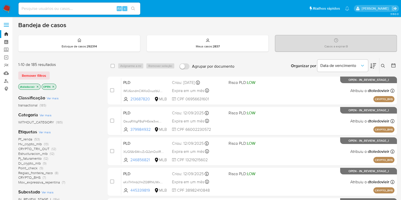
click at [8, 12] on img at bounding box center [7, 8] width 9 height 9
click at [223, 9] on ul "Pausado Ver notificaciones Alt s Atalhos rápidos Presiona las siguientes teclas…" at bounding box center [184, 8] width 336 height 13
click at [81, 11] on input at bounding box center [80, 8] width 122 height 7
paste input "2072865040"
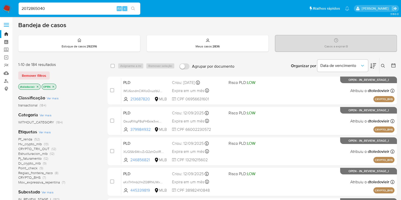
type input "2072865040"
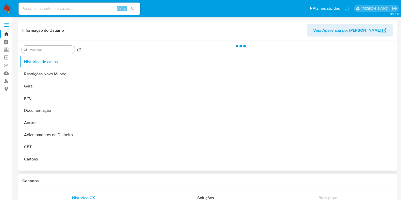
select select "10"
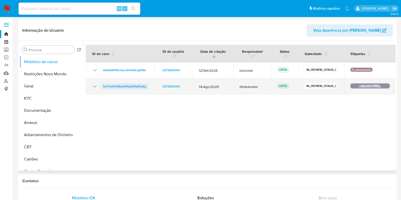
click at [141, 84] on span "SoFHvXHA8wX04al9DKyKEaZg" at bounding box center [124, 86] width 43 height 6
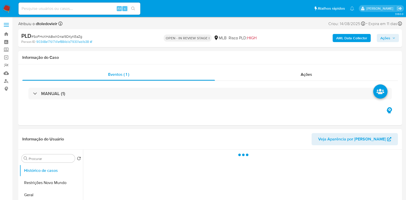
select select "10"
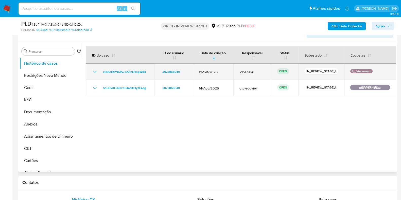
scroll to position [95, 0]
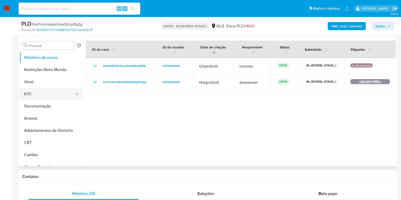
click at [44, 92] on button "KYC" at bounding box center [49, 94] width 59 height 12
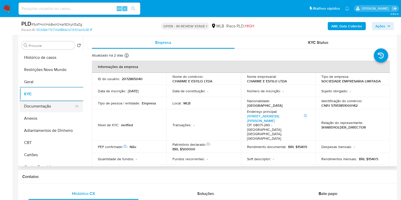
click at [47, 104] on button "Documentação" at bounding box center [49, 106] width 59 height 12
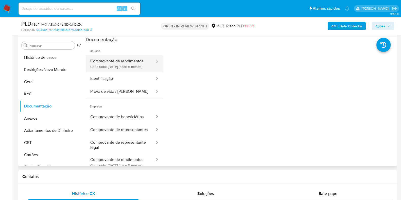
click at [132, 66] on button "Comprovante de rendimentos Concluído: 28/04/2025 (hace 5 meses)" at bounding box center [120, 63] width 69 height 17
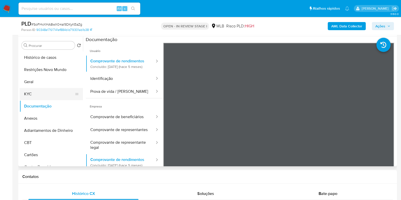
click at [48, 92] on button "KYC" at bounding box center [49, 94] width 59 height 12
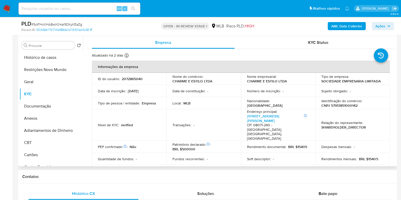
click at [340, 107] on p "CNPJ 57913851000142" at bounding box center [339, 105] width 36 height 5
copy p "57913851000142"
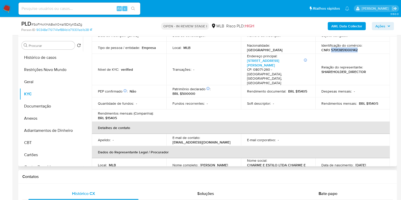
scroll to position [127, 0]
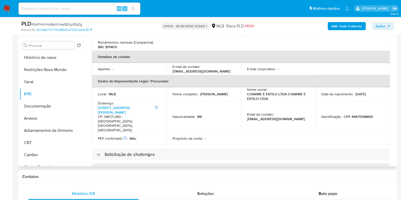
drag, startPoint x: 210, startPoint y: 90, endPoint x: 172, endPoint y: 87, distance: 38.2
click at [172, 87] on td "Nome completo : Alice Moraes Pereira" at bounding box center [203, 94] width 75 height 14
copy p "Alice Moraes Pereira"
click at [362, 114] on p "CPF 44671398850" at bounding box center [358, 116] width 29 height 5
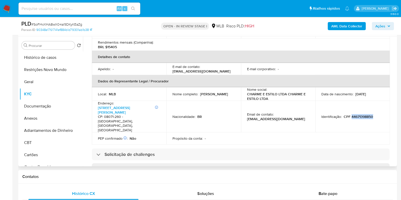
copy p "44671398850"
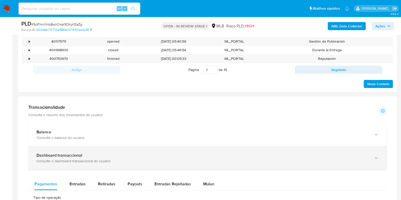
scroll to position [302, 0]
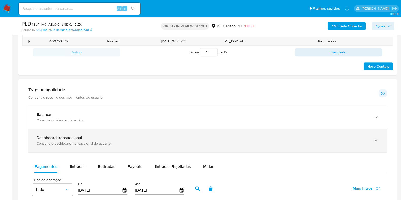
click at [305, 137] on div "Dashboard transaccional" at bounding box center [203, 137] width 332 height 5
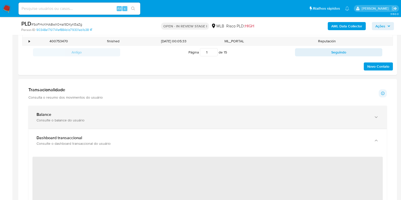
click at [154, 112] on div "Balance" at bounding box center [203, 114] width 332 height 5
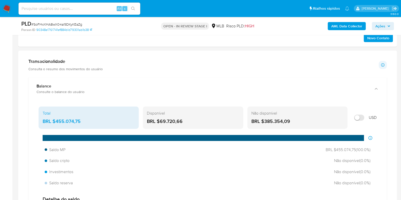
scroll to position [397, 0]
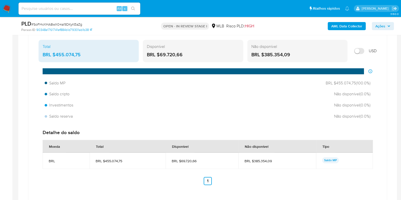
drag, startPoint x: 92, startPoint y: 51, endPoint x: 55, endPoint y: 53, distance: 36.8
click at [55, 53] on div "Total BRL $455.074,75" at bounding box center [89, 51] width 100 height 22
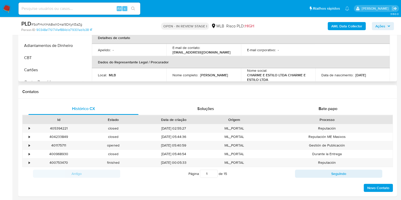
scroll to position [80, 0]
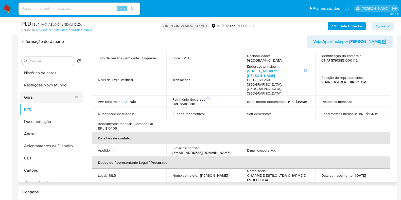
click at [37, 95] on button "Geral" at bounding box center [49, 97] width 59 height 12
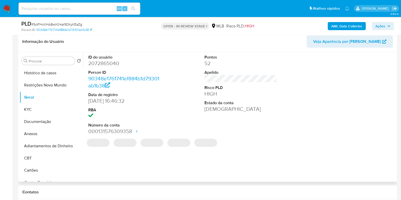
click at [104, 69] on dl "ID do usuário 2072865040 Person ID 90348e1761741ef884b1d79301ab1b38 Data de reg…" at bounding box center [124, 95] width 73 height 81
click at [105, 66] on dd "2072865040" at bounding box center [124, 63] width 73 height 7
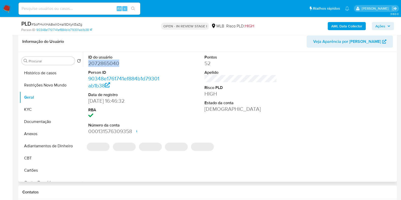
copy dd "2072865040"
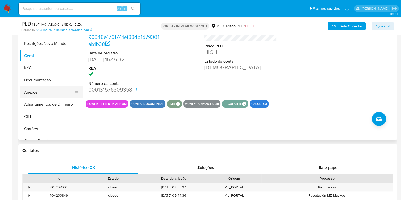
scroll to position [111, 0]
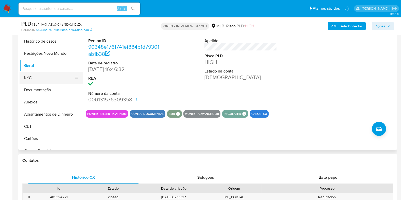
click at [49, 79] on button "KYC" at bounding box center [49, 78] width 59 height 12
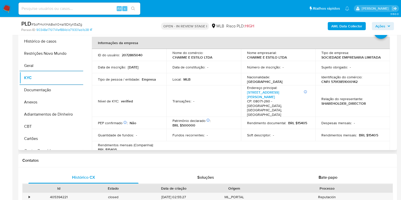
scroll to position [0, 0]
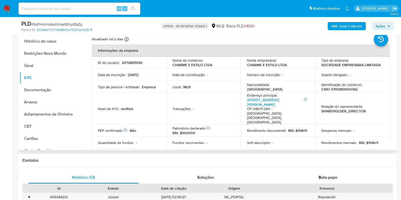
click at [339, 88] on p "CNPJ 57913851000142" at bounding box center [339, 89] width 36 height 5
copy p "57913851000142"
click at [44, 57] on button "Restrições Novo Mundo" at bounding box center [49, 53] width 59 height 12
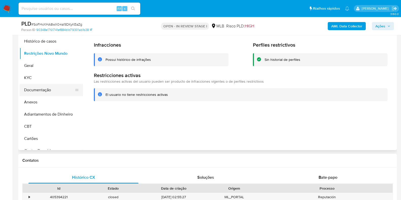
click at [50, 87] on button "Documentação" at bounding box center [49, 90] width 59 height 12
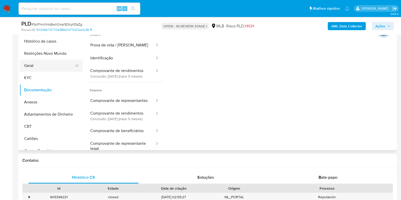
click at [50, 62] on button "Geral" at bounding box center [49, 66] width 59 height 12
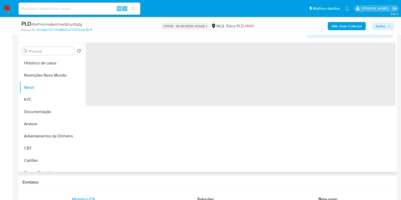
scroll to position [80, 0]
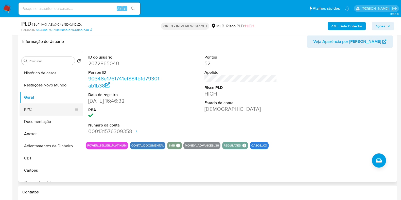
click at [54, 112] on button "KYC" at bounding box center [49, 109] width 59 height 12
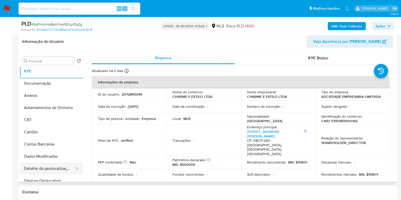
scroll to position [127, 0]
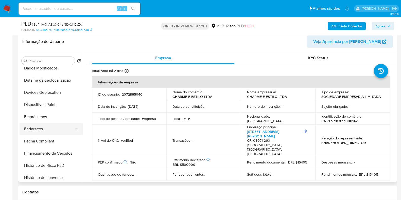
click at [45, 126] on button "Endereços" at bounding box center [49, 129] width 59 height 12
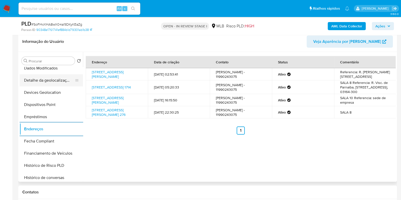
click at [43, 81] on button "Detalhe da geolocalização" at bounding box center [49, 80] width 59 height 12
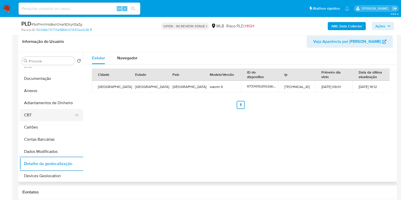
scroll to position [0, 0]
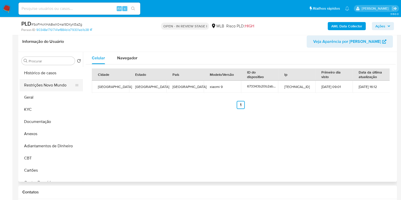
click at [41, 89] on button "Restrições Novo Mundo" at bounding box center [49, 85] width 59 height 12
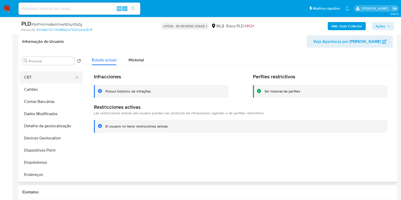
scroll to position [95, 0]
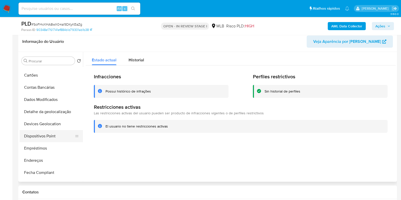
click at [44, 134] on button "Dispositivos Point" at bounding box center [49, 136] width 59 height 12
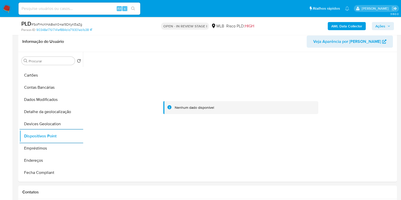
click at [345, 28] on b "AML Data Collector" at bounding box center [346, 26] width 31 height 8
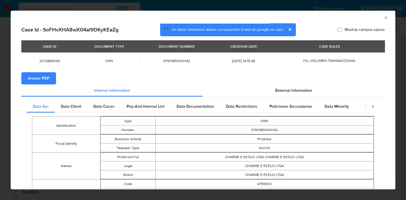
click at [44, 80] on span "Anexar PDF" at bounding box center [39, 78] width 22 height 11
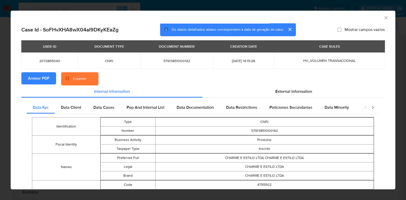
click at [0, 84] on div "AML Data Collector Case Id - SoFHvXHA8wX04al9DKyKEaZg Os dados detalhados abaix…" at bounding box center [203, 100] width 406 height 200
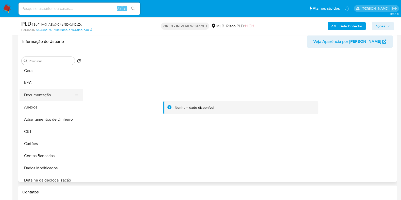
scroll to position [0, 0]
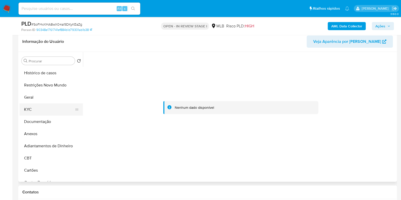
click at [38, 107] on button "KYC" at bounding box center [49, 109] width 59 height 12
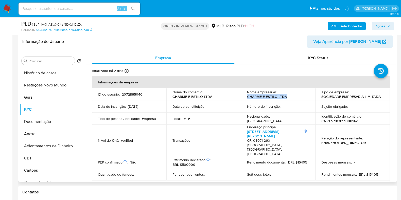
drag, startPoint x: 290, startPoint y: 99, endPoint x: 245, endPoint y: 98, distance: 44.6
click at [245, 98] on td "Nome empresarial : CHARME E ESTILO LTDA" at bounding box center [278, 94] width 75 height 12
copy p "CHARME E ESTILO LTDA"
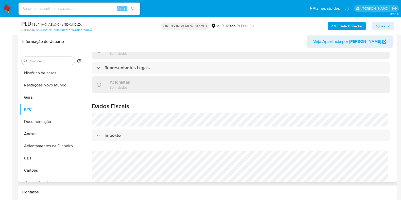
scroll to position [314, 0]
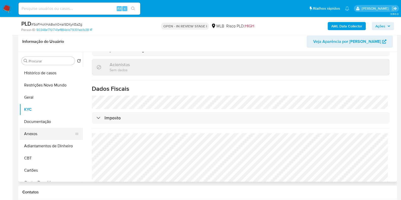
click at [48, 131] on button "Anexos" at bounding box center [49, 134] width 59 height 12
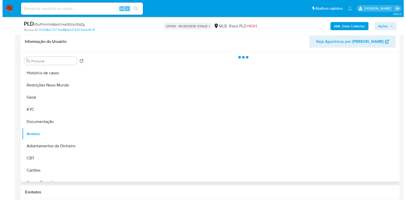
scroll to position [0, 0]
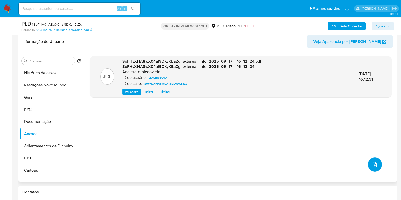
click at [377, 169] on button "upload-file" at bounding box center [375, 164] width 14 height 14
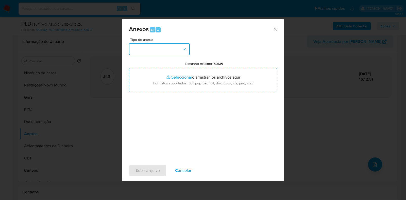
click at [167, 50] on button "button" at bounding box center [159, 49] width 61 height 12
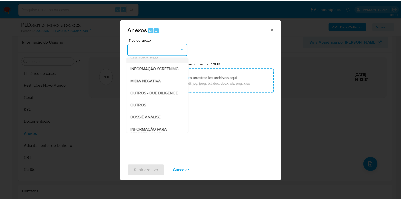
scroll to position [78, 0]
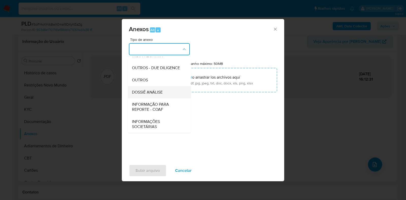
click at [162, 88] on div "DOSSIÊ ANÁLISE" at bounding box center [158, 92] width 52 height 12
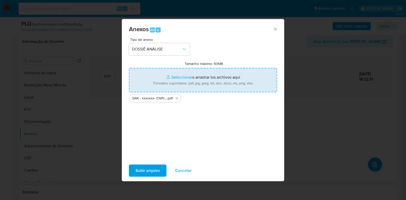
type input "C:\fakepath\Mulan 2072865040_2025_09_17_09_39_03.xlsx"
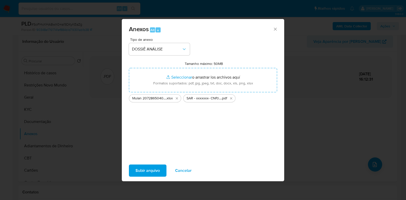
click at [153, 169] on span "Subir arquivo" at bounding box center [147, 170] width 24 height 11
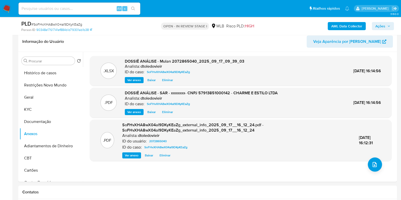
click at [389, 25] on icon "button" at bounding box center [388, 26] width 3 height 3
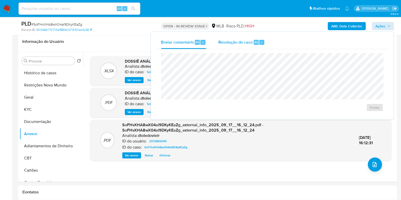
click at [240, 45] on div "Resolução do caso Alt r" at bounding box center [241, 42] width 46 height 13
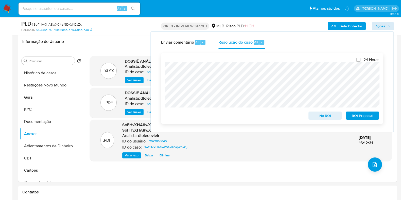
click at [355, 117] on span "ROI Proposal" at bounding box center [362, 115] width 26 height 7
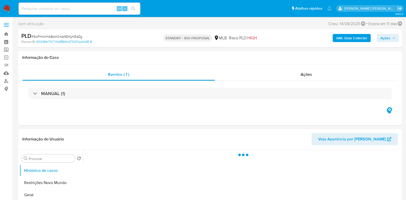
select select "10"
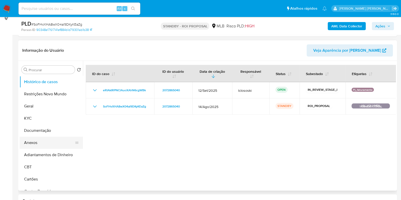
scroll to position [95, 0]
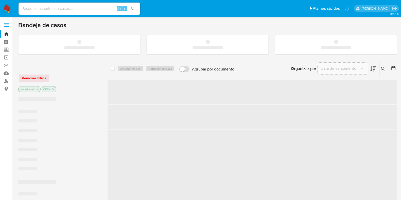
click at [81, 8] on input at bounding box center [80, 8] width 122 height 7
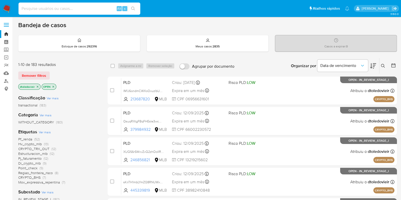
paste input "242587423"
type input "242587423"
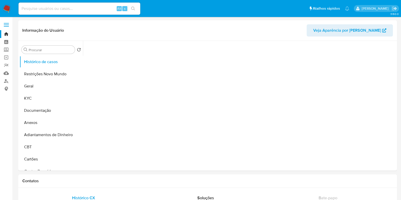
select select "10"
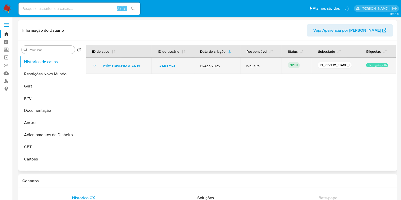
drag, startPoint x: 262, startPoint y: 67, endPoint x: 241, endPoint y: 65, distance: 21.1
click at [241, 65] on td "lsiqueira" at bounding box center [260, 66] width 41 height 16
click at [271, 66] on span "lsiqueira" at bounding box center [260, 66] width 29 height 5
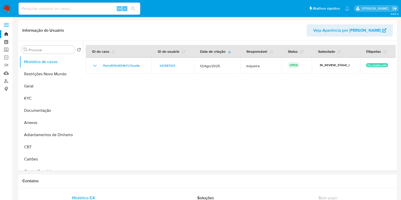
click at [92, 8] on input at bounding box center [80, 8] width 122 height 7
paste input "242587423"
type input "242587423"
click at [132, 9] on icon "search-icon" at bounding box center [133, 9] width 4 height 4
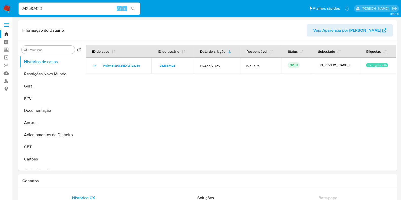
click at [133, 9] on icon "search-icon" at bounding box center [133, 9] width 4 height 4
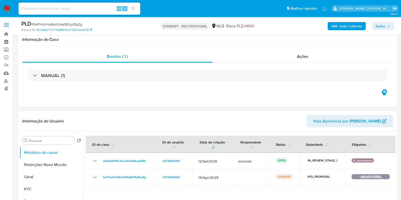
select select "10"
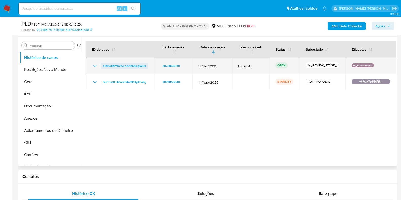
click at [137, 65] on span "eRIAkIRPNClAuoXAhN6cgWBk" at bounding box center [124, 66] width 43 height 6
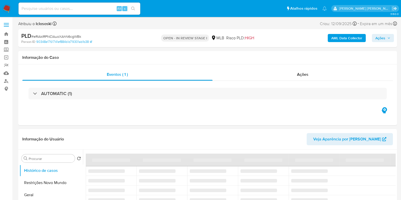
select select "10"
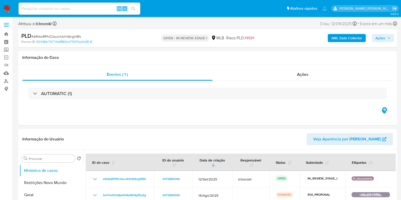
click at [51, 36] on span "# eRIAkIRPNClAuoXAhN6cgWBk" at bounding box center [56, 36] width 50 height 5
copy span "eRIAkIRPNClAuoXAhN6cgWBk"
click at [6, 9] on img at bounding box center [7, 8] width 9 height 9
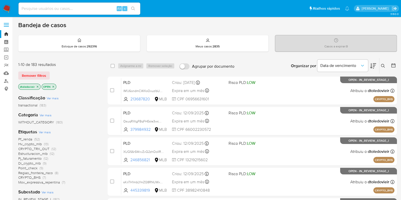
click at [382, 64] on icon at bounding box center [383, 66] width 4 height 4
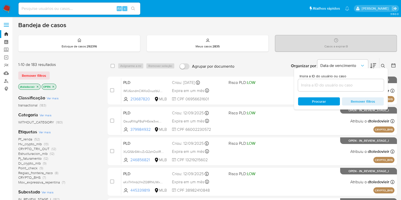
click at [343, 82] on input at bounding box center [341, 85] width 86 height 7
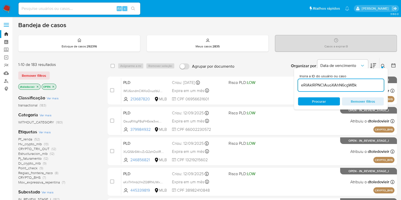
type input "eRIAkIRPNClAuoXAhN6cgWBk"
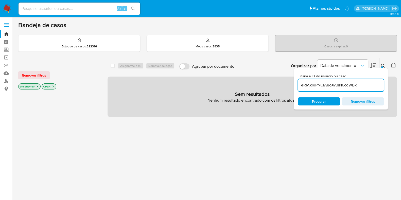
click at [38, 87] on icon "close-filter" at bounding box center [37, 86] width 3 height 3
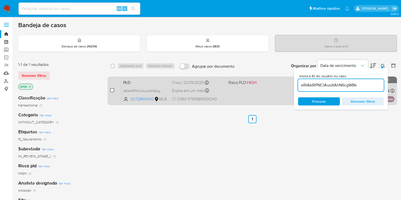
click at [113, 90] on input "checkbox" at bounding box center [112, 90] width 4 height 4
checkbox input "true"
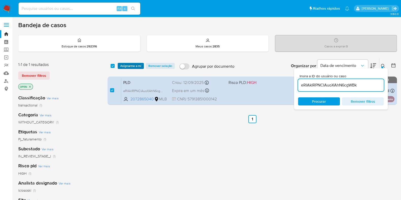
click at [128, 66] on span "Asignarme a mí" at bounding box center [130, 65] width 21 height 5
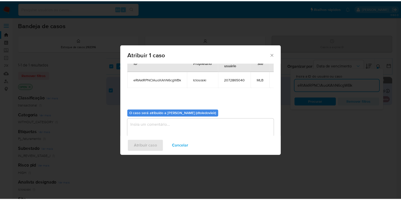
scroll to position [26, 0]
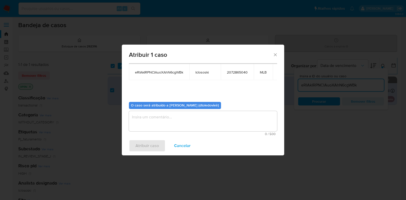
click at [158, 120] on textarea "assign-modal" at bounding box center [203, 121] width 148 height 20
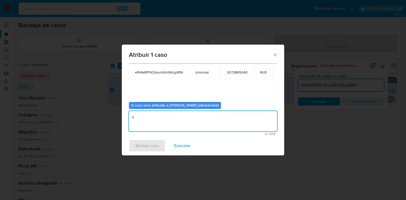
type textarea "x"
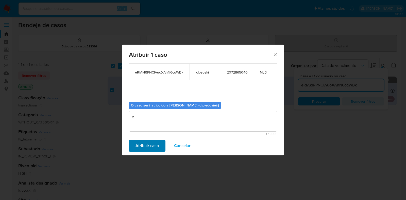
click at [154, 139] on div "Atribuir caso Cancelar" at bounding box center [203, 145] width 162 height 19
click at [153, 145] on span "Atribuir caso" at bounding box center [146, 145] width 23 height 11
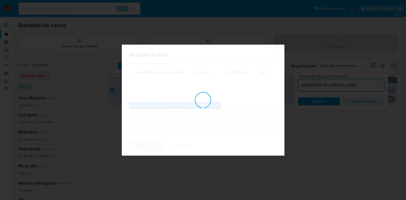
checkbox input "false"
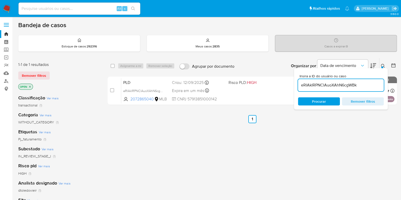
click at [208, 177] on div "select-all-cases-checkbox Asignarme a mí Remover seleção Agrupar por documento …" at bounding box center [252, 173] width 289 height 230
click at [290, 148] on div "select-all-cases-checkbox Asignarme a mí Remover seleção Agrupar por documento …" at bounding box center [252, 173] width 289 height 230
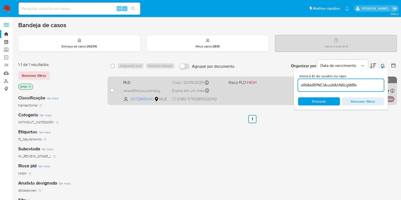
click at [245, 97] on div "PLD eRIAkIRPNClAuoXAhN6cgWBk 2072865040 MLB Risco PLD: HIGH Criou: 12/09/2025 C…" at bounding box center [257, 91] width 273 height 26
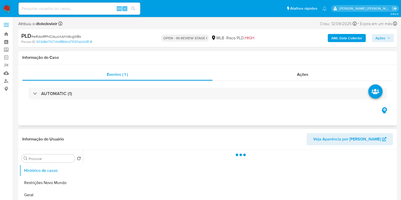
select select "10"
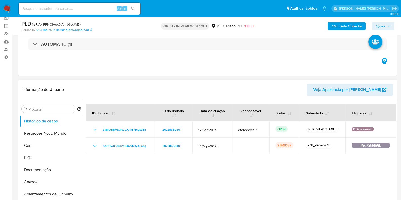
scroll to position [63, 0]
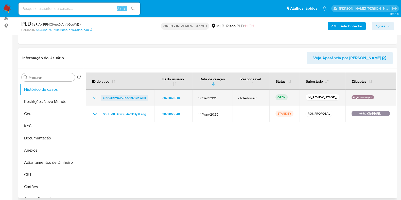
drag, startPoint x: 148, startPoint y: 98, endPoint x: 104, endPoint y: 98, distance: 44.6
click at [104, 98] on td "eRIAkIRPNClAuoXAhN6cgWBk" at bounding box center [120, 98] width 68 height 16
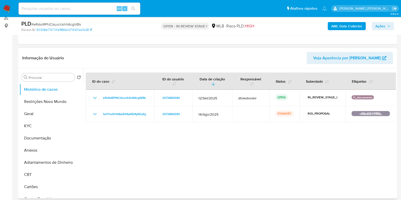
click at [172, 137] on div at bounding box center [239, 133] width 313 height 130
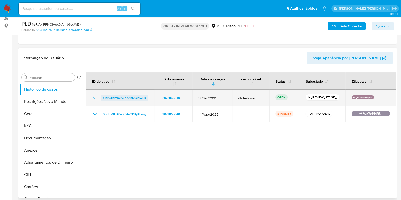
click at [137, 97] on span "eRIAkIRPNClAuoXAhN6cgWBk" at bounding box center [124, 98] width 43 height 6
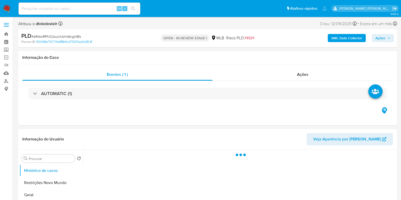
select select "10"
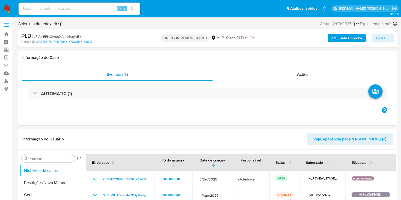
click at [55, 35] on span "# eRIAkIRPNClAuoXAhN6cgWBk" at bounding box center [56, 36] width 50 height 5
copy span "eRIAkIRPNClAuoXAhN6cgWBk"
click at [71, 35] on span "# eRIAkIRPNClAuoXAhN6cgWBk" at bounding box center [56, 36] width 50 height 5
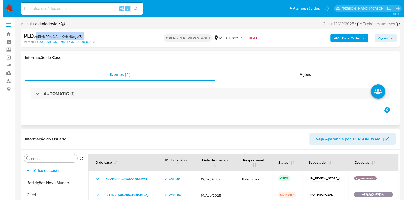
scroll to position [63, 0]
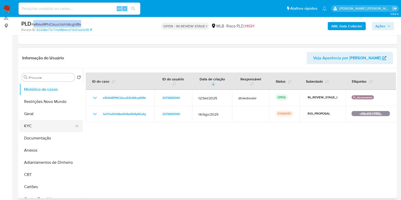
click at [41, 122] on button "KYC" at bounding box center [49, 126] width 59 height 12
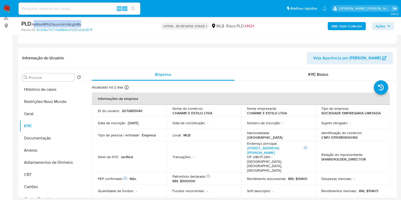
click at [387, 27] on span "Ações" at bounding box center [382, 26] width 15 height 7
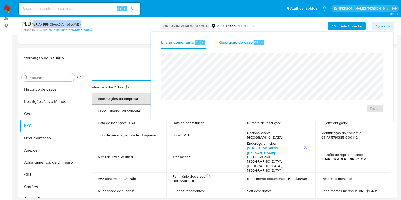
click at [244, 41] on span "Resolução do caso" at bounding box center [235, 42] width 34 height 6
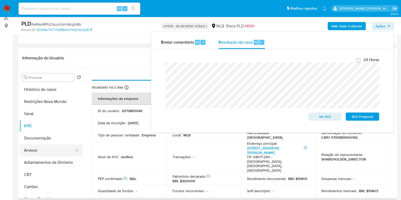
click at [43, 151] on button "Anexos" at bounding box center [49, 150] width 59 height 12
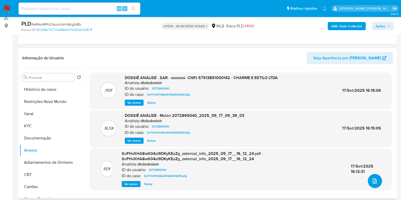
click at [376, 177] on button "upload-file" at bounding box center [375, 181] width 14 height 14
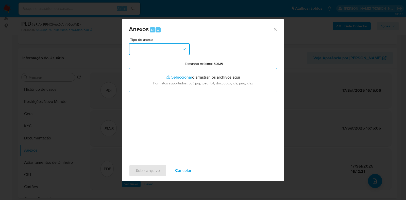
click at [160, 44] on button "button" at bounding box center [159, 49] width 61 height 12
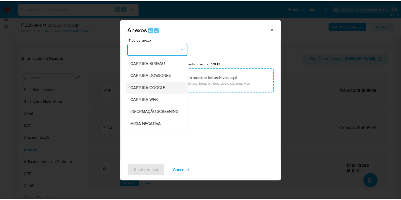
scroll to position [78, 0]
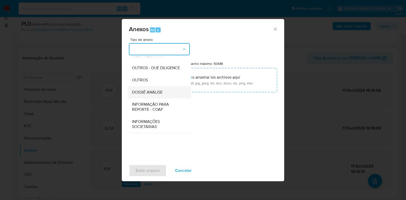
click at [156, 90] on span "DOSSIÊ ANÁLISE" at bounding box center [147, 92] width 31 height 5
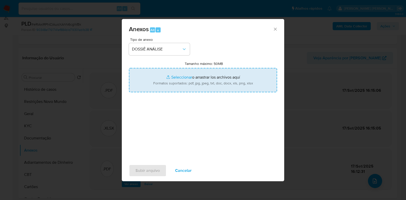
type input "C:\fakepath\CNPJ 57913851000142 - CHARME E ESTILO LTDA.pdf"
type input "C:\fakepath\Mulan 2072865040_2025_09_17_09_39_03.xlsx"
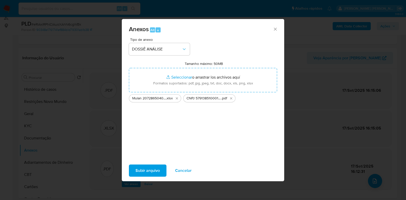
click at [147, 172] on span "Subir arquivo" at bounding box center [147, 170] width 24 height 11
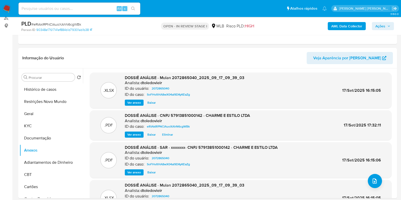
click at [383, 24] on span "Ações" at bounding box center [380, 26] width 10 height 8
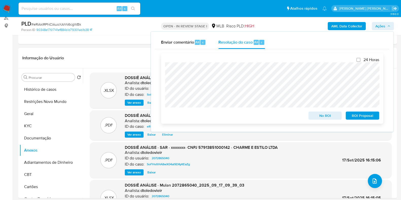
click at [312, 116] on span "No ROI" at bounding box center [325, 115] width 26 height 7
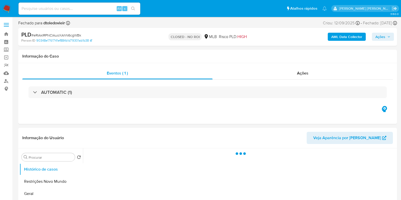
select select "10"
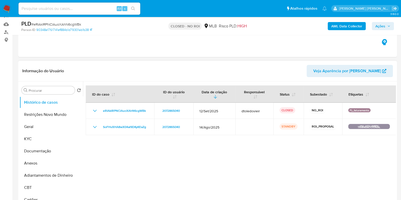
scroll to position [63, 0]
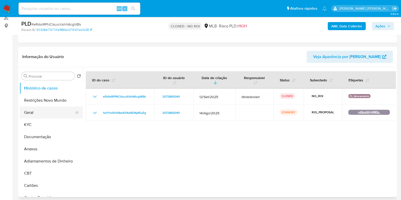
click at [36, 117] on button "Geral" at bounding box center [49, 113] width 59 height 12
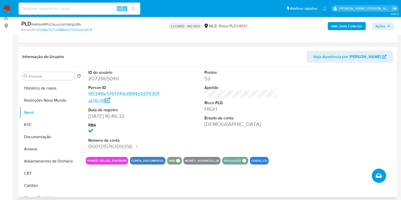
click at [95, 77] on dd "2072865040" at bounding box center [124, 78] width 73 height 7
copy dd "2072865040"
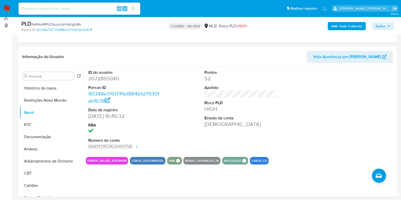
drag, startPoint x: 95, startPoint y: 9, endPoint x: 93, endPoint y: 9, distance: 2.5
click at [95, 9] on input at bounding box center [80, 8] width 122 height 7
paste input "1159329088"
type input "1159329088"
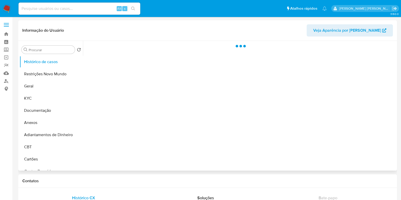
select select "10"
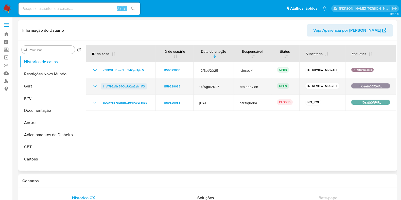
click at [139, 85] on span "lmA798xNs54QixRKsa3zhmF3" at bounding box center [124, 86] width 42 height 6
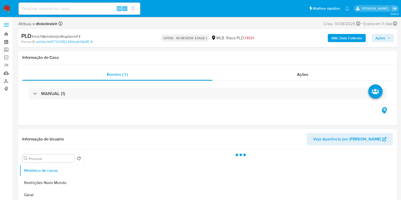
select select "10"
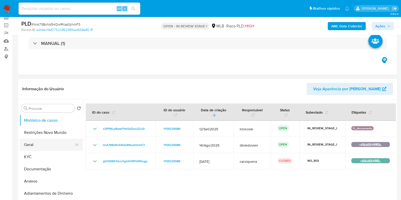
scroll to position [63, 0]
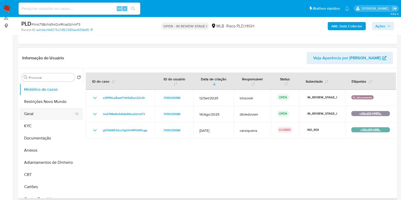
drag, startPoint x: 41, startPoint y: 116, endPoint x: 38, endPoint y: 120, distance: 4.9
click at [40, 117] on button "Geral" at bounding box center [51, 114] width 63 height 12
click at [36, 122] on button "KYC" at bounding box center [49, 126] width 59 height 12
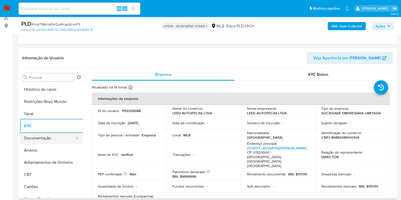
click at [44, 142] on button "Documentação" at bounding box center [49, 138] width 59 height 12
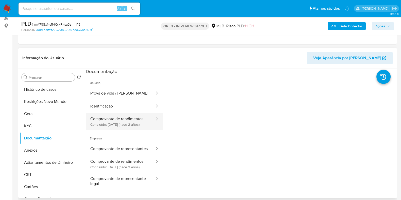
click at [124, 121] on button "Comprovante de rendimentos Concluído: [DATE] (hace 2 años)" at bounding box center [120, 121] width 69 height 17
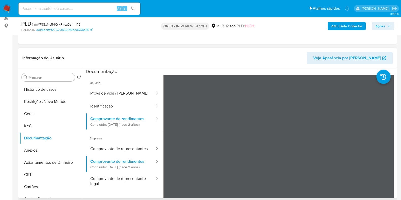
click at [251, 49] on div "Informação do Usuário Veja Aparência por [PERSON_NAME]" at bounding box center [207, 58] width 379 height 21
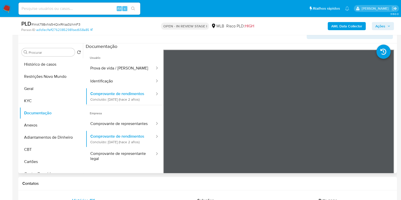
scroll to position [95, 0]
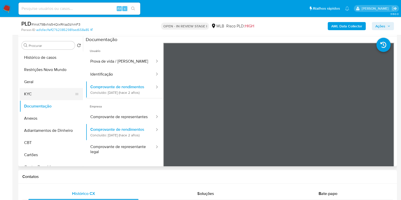
click at [40, 93] on button "KYC" at bounding box center [49, 94] width 59 height 12
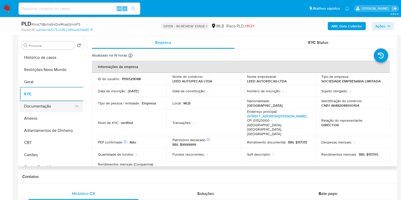
click at [36, 103] on button "Documentação" at bounding box center [49, 106] width 59 height 12
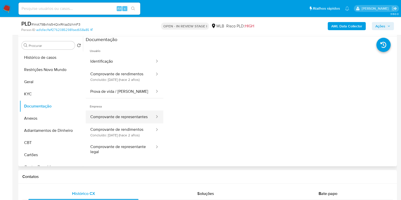
click at [118, 117] on button "Comprovante de representantes" at bounding box center [120, 117] width 69 height 13
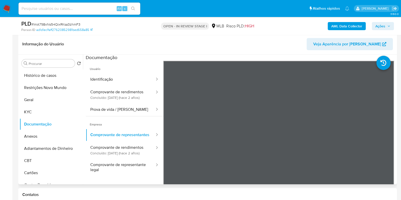
scroll to position [63, 0]
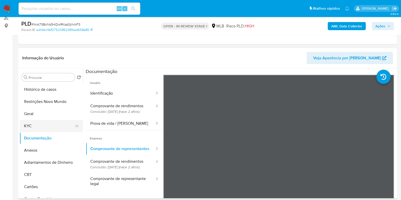
click at [46, 130] on button "KYC" at bounding box center [49, 126] width 59 height 12
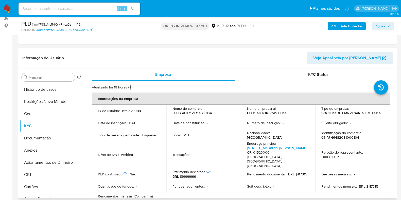
click at [335, 138] on p "CNPJ 46482081000104" at bounding box center [340, 137] width 38 height 5
copy p "46482081000104"
click at [43, 135] on button "Documentação" at bounding box center [49, 138] width 59 height 12
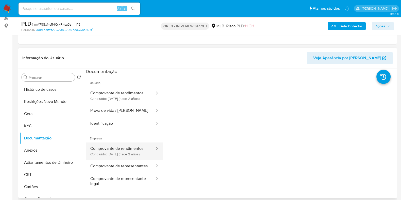
drag, startPoint x: 122, startPoint y: 155, endPoint x: 120, endPoint y: 165, distance: 10.3
click at [122, 156] on button "Comprovante de rendimentos Concluído: 26/09/2023 (hace 2 años)" at bounding box center [120, 151] width 69 height 17
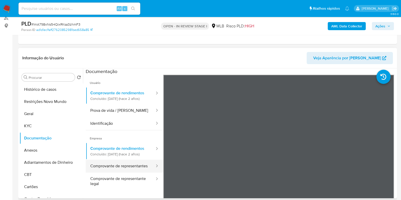
click at [117, 171] on button "Comprovante de representantes" at bounding box center [120, 166] width 69 height 13
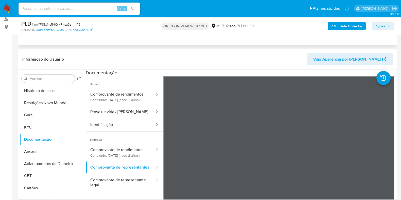
scroll to position [61, 0]
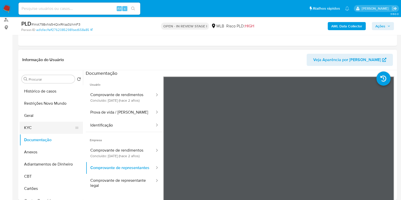
drag, startPoint x: 53, startPoint y: 126, endPoint x: 56, endPoint y: 127, distance: 3.1
click at [53, 126] on button "KYC" at bounding box center [49, 128] width 59 height 12
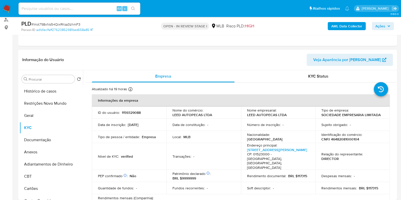
click at [344, 140] on p "CNPJ 46482081000104" at bounding box center [340, 139] width 38 height 5
copy p "46482081000104"
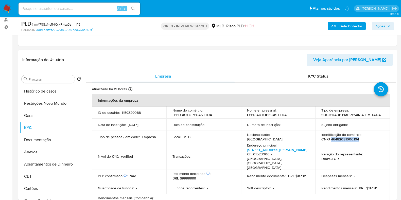
copy p "46482081000104"
click at [56, 137] on button "Documentação" at bounding box center [49, 140] width 59 height 12
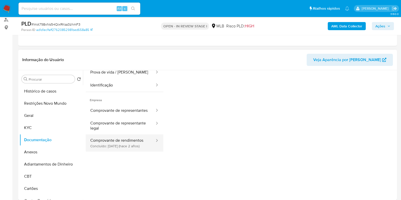
scroll to position [41, 0]
click at [132, 150] on button "Comprovante de rendimentos Concluído: 26/09/2023 (hace 2 años)" at bounding box center [120, 141] width 69 height 17
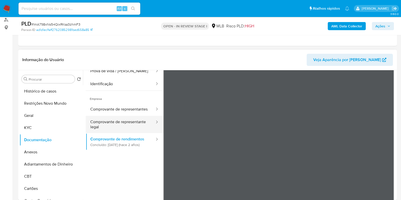
click at [124, 127] on button "Comprovante de representante legal" at bounding box center [120, 124] width 69 height 17
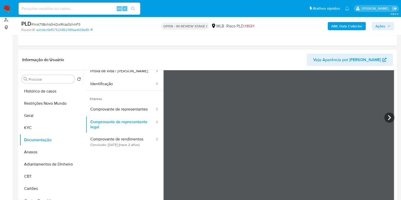
click at [387, 24] on span "Ações" at bounding box center [382, 26] width 15 height 7
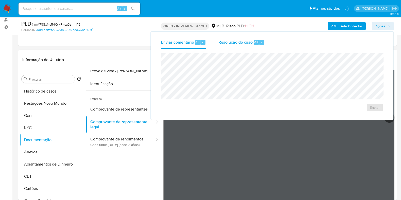
click at [242, 38] on div "Resolução do caso Alt r" at bounding box center [241, 42] width 46 height 13
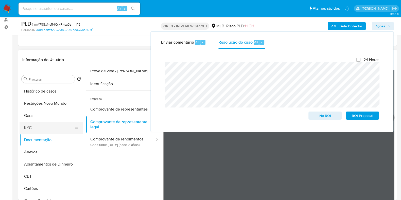
click at [49, 126] on button "KYC" at bounding box center [49, 128] width 59 height 12
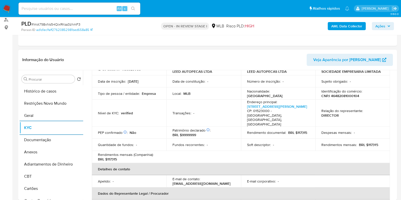
scroll to position [63, 0]
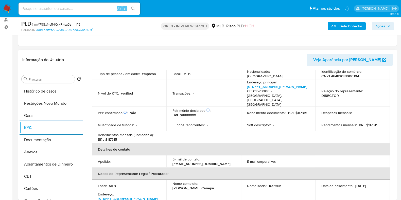
click at [342, 77] on p "CNPJ 46482081000104" at bounding box center [340, 76] width 38 height 5
copy p "46482081000104"
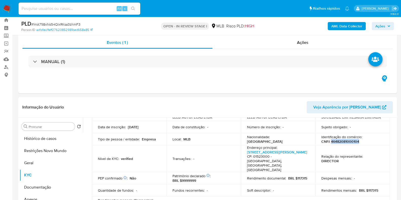
scroll to position [0, 0]
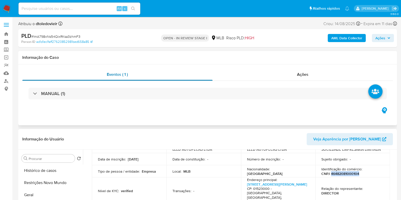
copy p "46482081000104"
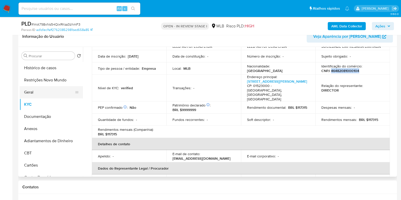
scroll to position [95, 0]
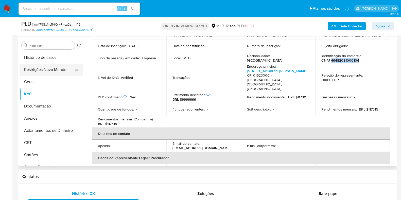
click at [46, 67] on button "Restrições Novo Mundo" at bounding box center [49, 70] width 59 height 12
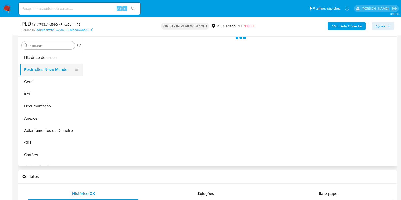
scroll to position [0, 0]
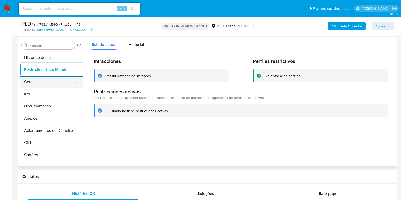
click at [49, 86] on button "Geral" at bounding box center [49, 82] width 59 height 12
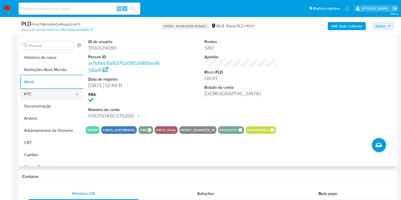
click at [40, 96] on button "KYC" at bounding box center [49, 94] width 59 height 12
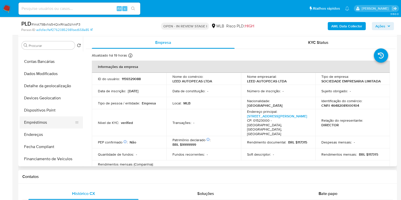
scroll to position [127, 0]
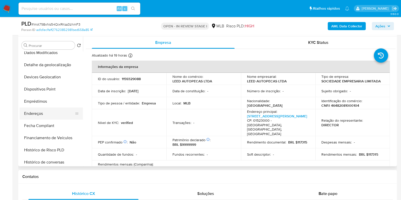
click at [44, 112] on button "Endereços" at bounding box center [49, 114] width 59 height 12
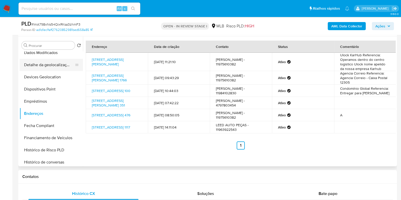
click at [51, 64] on button "Detalhe da geolocalização" at bounding box center [49, 65] width 59 height 12
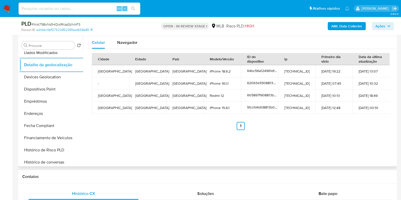
scroll to position [0, 0]
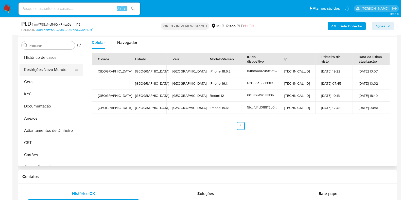
click at [56, 72] on button "Restrições Novo Mundo" at bounding box center [49, 70] width 59 height 12
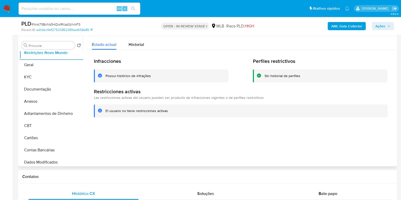
scroll to position [127, 0]
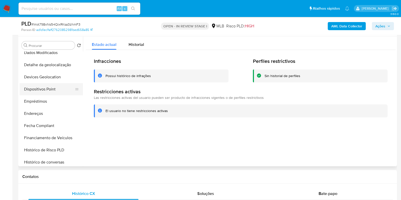
click at [58, 92] on button "Dispositivos Point" at bounding box center [49, 89] width 59 height 12
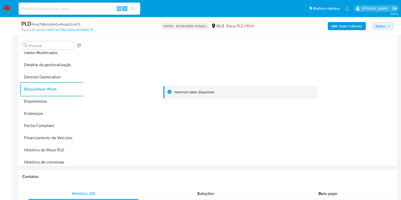
click at [336, 27] on b "AML Data Collector" at bounding box center [346, 26] width 31 height 8
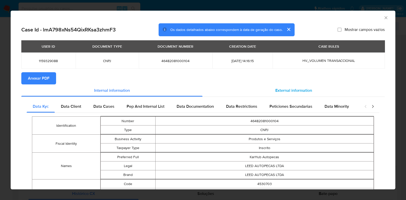
click at [296, 87] on div "External information" at bounding box center [293, 90] width 182 height 12
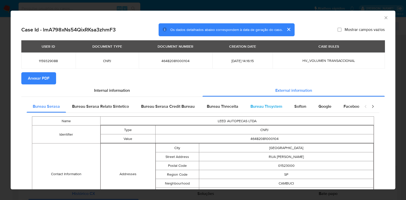
click at [270, 102] on div "Bureau Thsystem" at bounding box center [266, 106] width 44 height 12
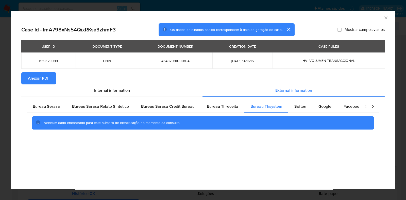
click at [37, 79] on span "Anexar PDF" at bounding box center [39, 78] width 22 height 11
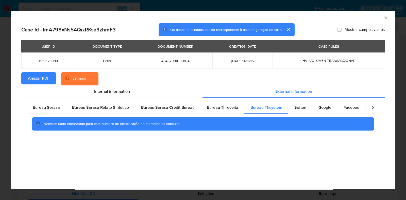
click at [0, 101] on div "AML Data Collector Case Id - lmA798xNs54QixRKsa3zhmF3 Os dados detalhados abaix…" at bounding box center [203, 100] width 406 height 200
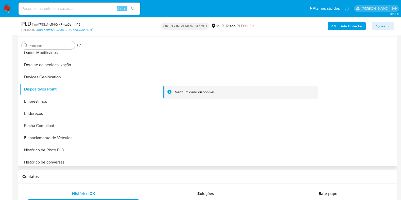
scroll to position [0, 0]
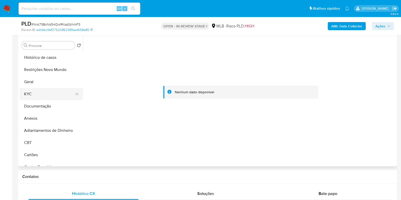
click at [41, 93] on button "KYC" at bounding box center [49, 94] width 59 height 12
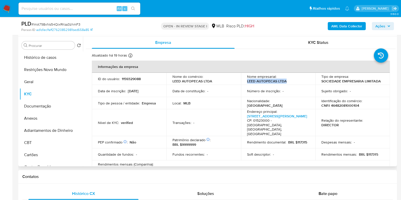
drag, startPoint x: 299, startPoint y: 83, endPoint x: 246, endPoint y: 82, distance: 53.5
click at [247, 82] on div "Nome empresarial : LEED AUTOPECAS LTDA" at bounding box center [278, 78] width 62 height 9
copy p "LEED AUTOPECAS LTDA"
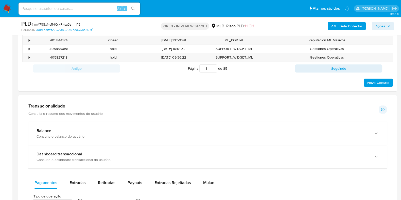
scroll to position [349, 0]
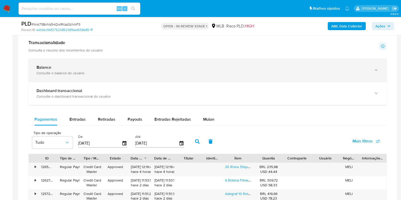
click at [124, 72] on div "Consulte o balance do usuário" at bounding box center [203, 73] width 332 height 5
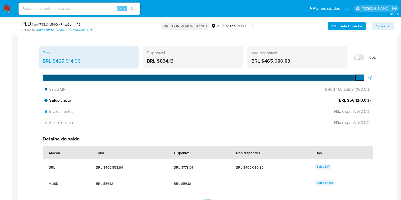
scroll to position [380, 0]
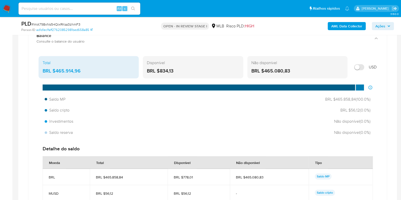
drag, startPoint x: 107, startPoint y: 72, endPoint x: 55, endPoint y: 73, distance: 51.7
click at [55, 73] on div "BRL $465.914,96" at bounding box center [89, 71] width 92 height 7
click at [376, 29] on span "Ações" at bounding box center [380, 26] width 10 height 8
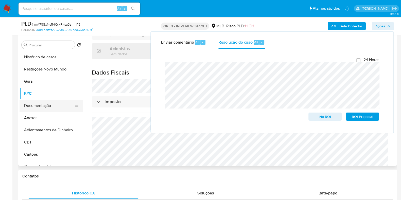
scroll to position [95, 0]
click at [43, 85] on button "Geral" at bounding box center [49, 82] width 59 height 12
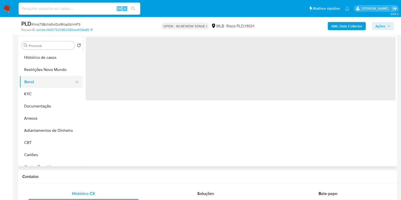
scroll to position [0, 0]
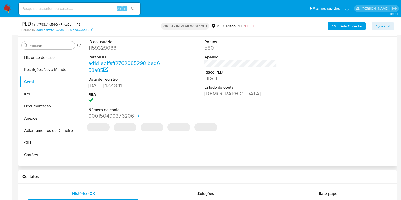
click at [103, 50] on dd "1159329088" at bounding box center [124, 47] width 73 height 7
copy dd "1159329088"
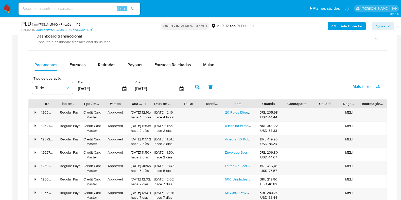
scroll to position [571, 0]
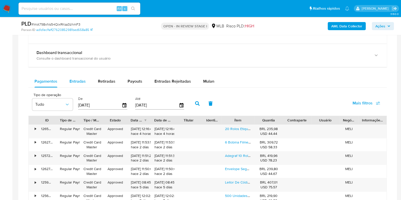
click at [75, 79] on span "Entradas" at bounding box center [77, 81] width 16 height 6
select select "10"
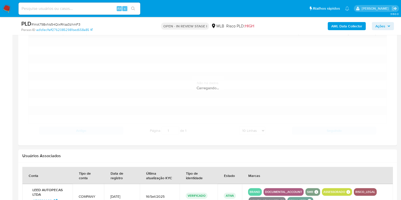
scroll to position [666, 0]
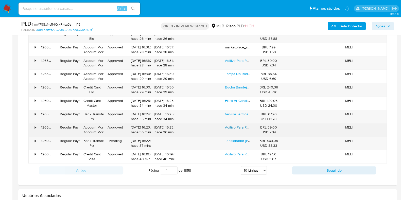
click at [231, 126] on link "Aditivo Para Radiador Paraflu Rosa Diluído Pronto Pra Uso" at bounding box center [270, 127] width 91 height 5
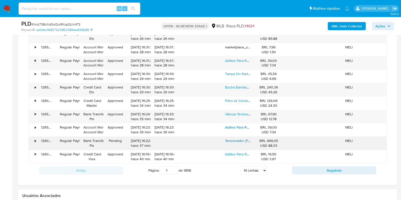
click at [237, 138] on link "Tensionador Correia Serviço Atron 2729/48 7.2 18v 2015 2016" at bounding box center [274, 140] width 99 height 5
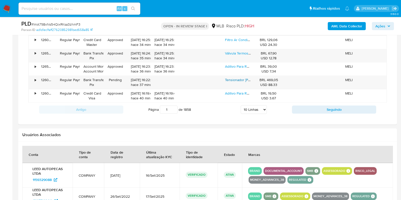
scroll to position [729, 0]
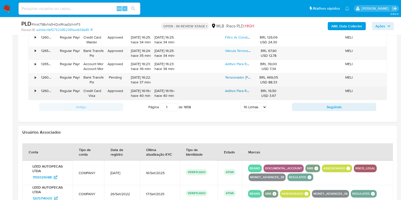
click at [241, 92] on link "Aditivo Para Radiador Paraflu Rosa Diluído Pronto Pra Uso" at bounding box center [270, 90] width 91 height 5
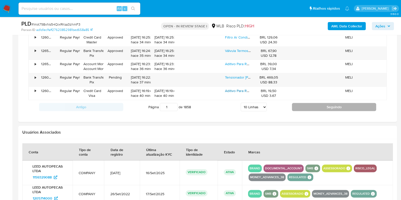
click at [302, 103] on button "Seguindo" at bounding box center [334, 107] width 84 height 8
type input "2"
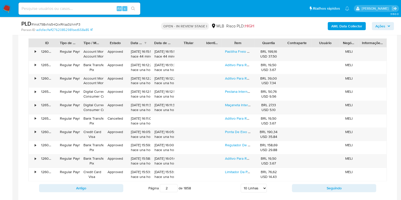
scroll to position [634, 0]
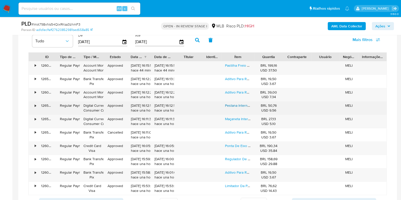
click at [240, 106] on link "Pestana Interna Da Porta Agile 2 E 4 Portas 2012 2013 2014" at bounding box center [272, 105] width 94 height 5
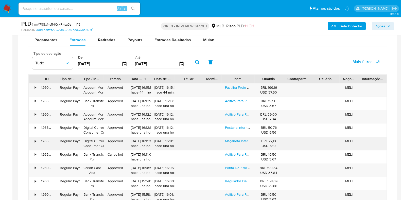
scroll to position [602, 0]
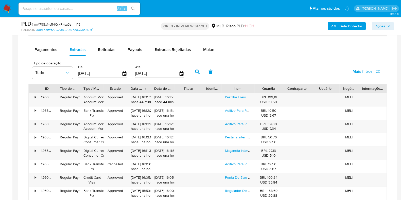
click at [382, 26] on span "Ações" at bounding box center [380, 26] width 10 height 8
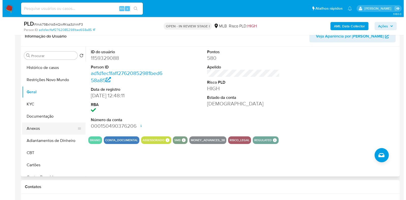
scroll to position [95, 0]
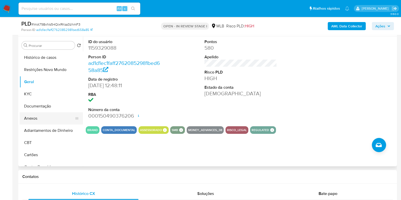
click at [33, 118] on button "Anexos" at bounding box center [49, 118] width 59 height 12
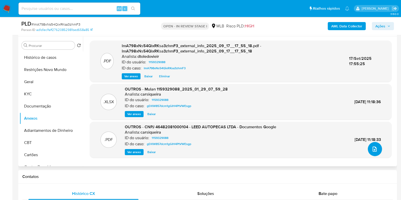
click at [369, 148] on button "upload-file" at bounding box center [375, 149] width 14 height 14
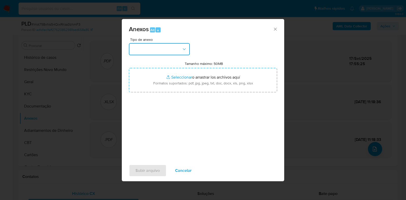
click at [167, 52] on button "button" at bounding box center [159, 49] width 61 height 12
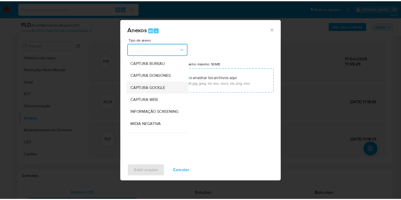
scroll to position [78, 0]
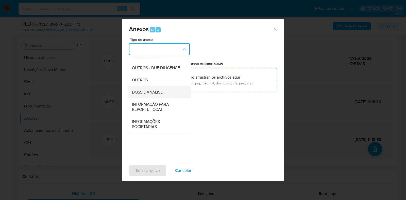
click at [159, 92] on span "DOSSIÊ ANÁLISE" at bounding box center [147, 92] width 31 height 5
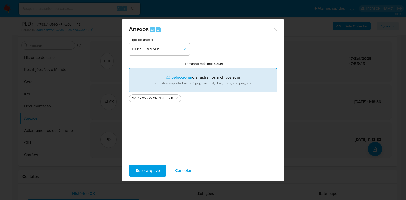
type input "C:\fakepath\Mulan 1159329088_2025_09_17_09_40_49.xlsx"
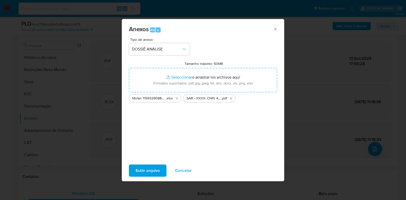
click at [149, 169] on span "Subir arquivo" at bounding box center [147, 170] width 24 height 11
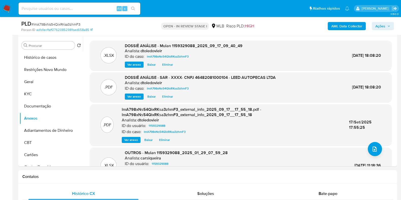
click at [387, 28] on span "Ações" at bounding box center [382, 26] width 15 height 7
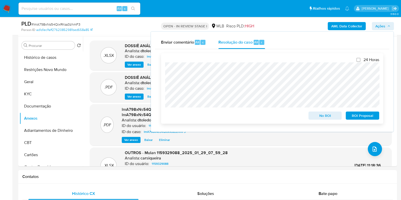
click at [356, 115] on span "ROI Proposal" at bounding box center [362, 115] width 26 height 7
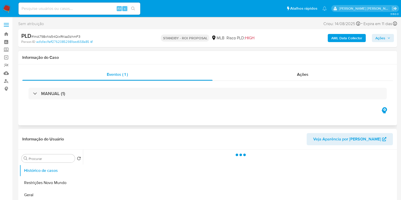
select select "10"
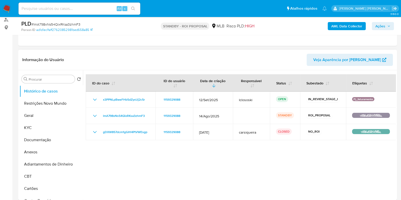
scroll to position [63, 0]
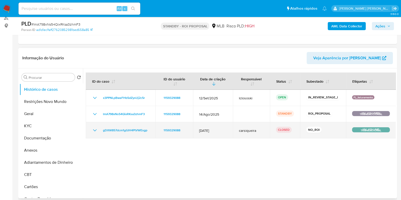
drag, startPoint x: 324, startPoint y: 132, endPoint x: 307, endPoint y: 132, distance: 17.2
click at [307, 132] on div "NO_ROI" at bounding box center [323, 130] width 34 height 7
click at [324, 132] on div "NO_ROI" at bounding box center [323, 130] width 34 height 7
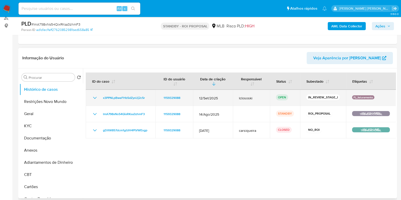
drag, startPoint x: 376, startPoint y: 97, endPoint x: 350, endPoint y: 97, distance: 26.1
click at [352, 97] on div "Pj_faturamento" at bounding box center [371, 97] width 38 height 5
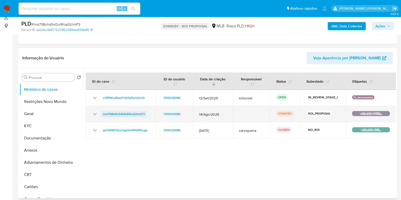
drag, startPoint x: 150, startPoint y: 113, endPoint x: 103, endPoint y: 114, distance: 46.7
click at [103, 114] on td "lmA798xNs54QixRKsa3zhmF3" at bounding box center [121, 114] width 70 height 16
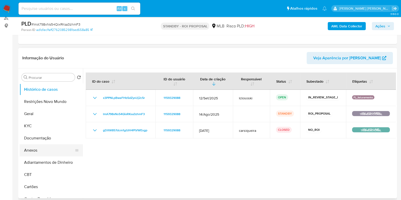
click at [30, 148] on button "Anexos" at bounding box center [49, 150] width 59 height 12
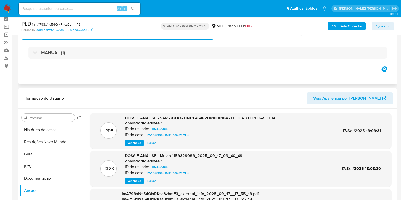
scroll to position [0, 0]
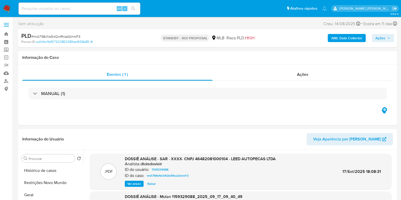
click at [52, 36] on span "# lmA798xNs54QixRKsa3zhmF3" at bounding box center [55, 36] width 49 height 5
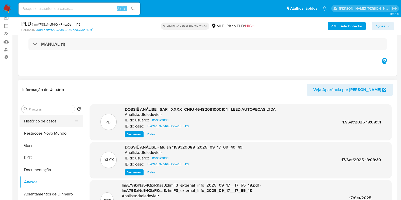
click at [49, 118] on button "Histórico de casos" at bounding box center [49, 121] width 59 height 12
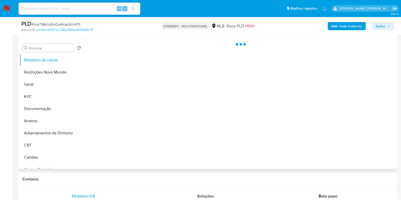
scroll to position [95, 0]
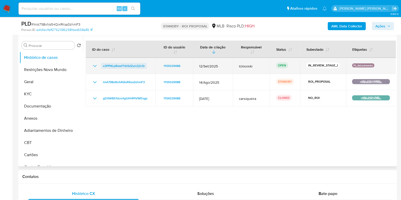
click at [128, 64] on span "x3PPNLpBweFHb5dZysUj2c5r" at bounding box center [124, 66] width 42 height 6
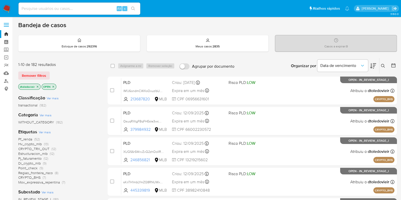
click at [37, 86] on icon "close-filter" at bounding box center [37, 86] width 3 height 3
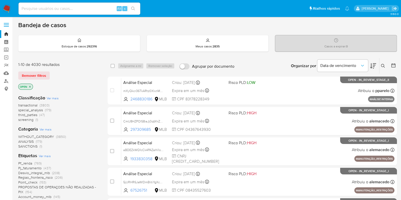
click at [382, 65] on icon at bounding box center [383, 66] width 4 height 4
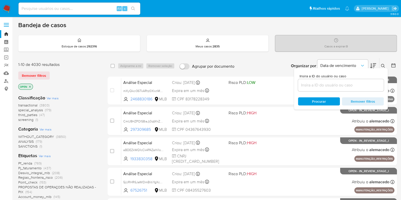
click at [316, 87] on input at bounding box center [341, 85] width 86 height 7
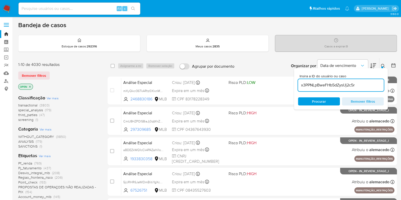
type input "x3PPNLpBweFHb5dZysUj2c5r"
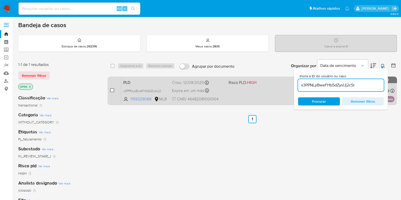
click at [112, 90] on input "checkbox" at bounding box center [112, 90] width 4 height 4
checkbox input "true"
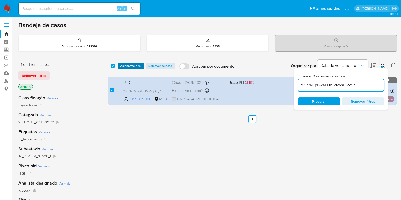
click at [130, 64] on span "Asignarme a mí" at bounding box center [130, 65] width 21 height 5
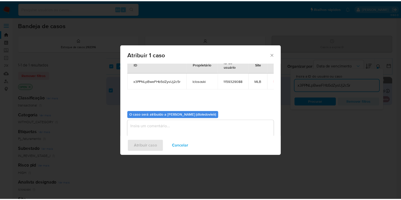
scroll to position [26, 0]
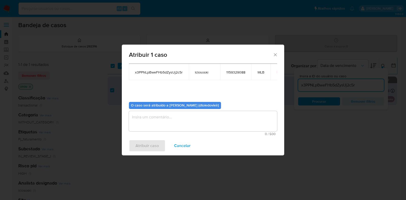
click at [152, 118] on textarea "assign-modal" at bounding box center [203, 121] width 148 height 20
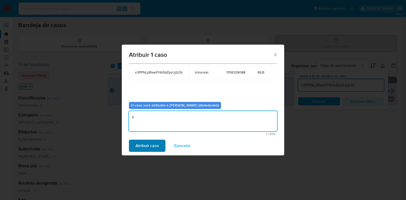
type textarea "x"
click at [143, 140] on span "Atribuir caso" at bounding box center [146, 145] width 23 height 11
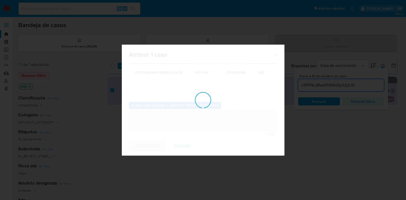
checkbox input "false"
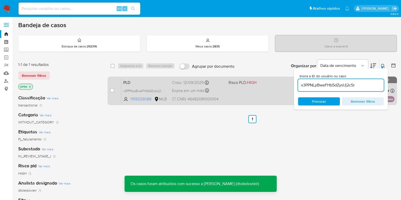
click at [240, 95] on div "PLD x3PPNLpBweFHb5dZysUj2c5r 1159329088 MLB Risco PLD: HIGH Criou: [DATE] Criou…" at bounding box center [257, 91] width 273 height 26
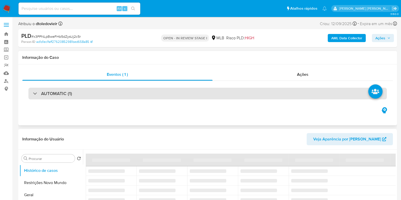
select select "10"
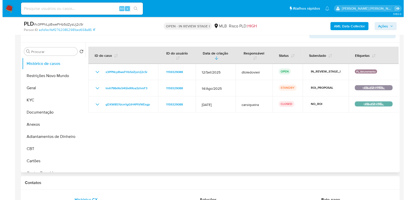
scroll to position [95, 0]
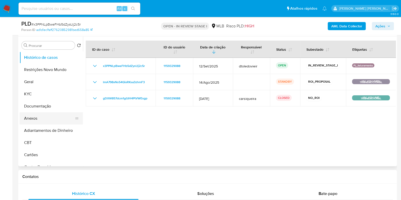
click at [42, 117] on button "Anexos" at bounding box center [49, 118] width 59 height 12
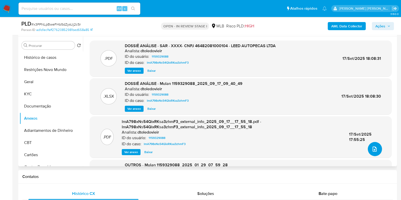
click at [373, 151] on icon "upload-file" at bounding box center [374, 149] width 6 height 6
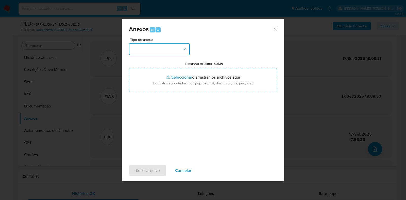
click at [164, 45] on button "button" at bounding box center [159, 49] width 61 height 12
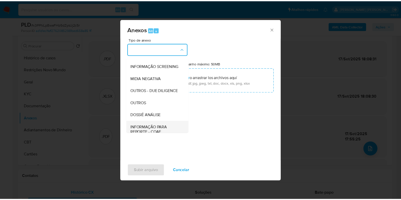
scroll to position [78, 0]
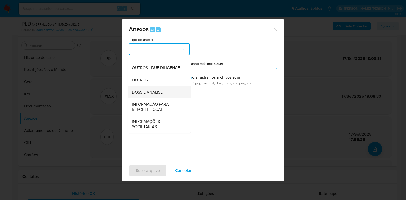
click at [151, 93] on span "DOSSIÊ ANÁLISE" at bounding box center [147, 92] width 31 height 5
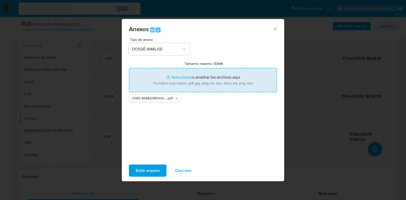
type input "C:\fakepath\Mulan 1159329088_2025_09_17_09_40_49.xlsx"
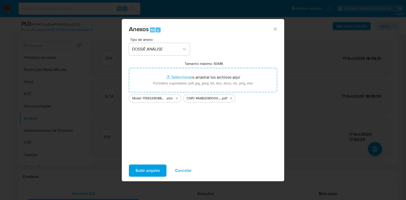
click at [151, 167] on span "Subir arquivo" at bounding box center [147, 170] width 24 height 11
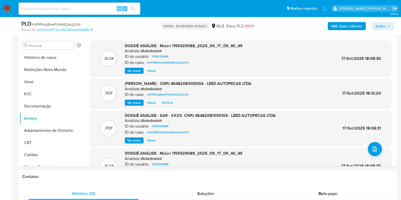
click at [388, 28] on span "Ações" at bounding box center [382, 26] width 15 height 7
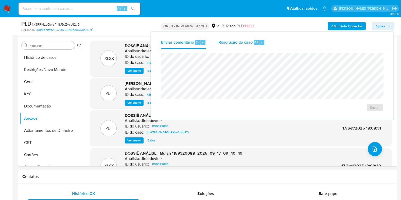
click at [254, 42] on div "Alt" at bounding box center [256, 42] width 5 height 5
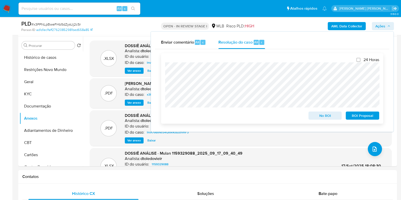
click at [317, 116] on span "No ROI" at bounding box center [325, 115] width 26 height 7
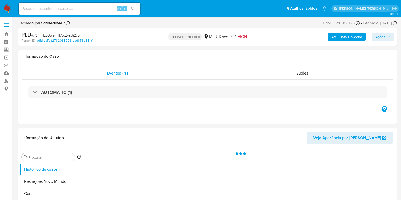
select select "10"
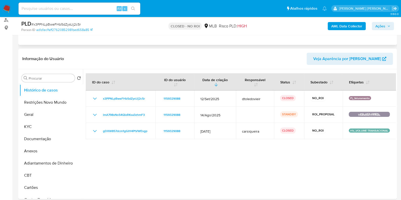
scroll to position [63, 0]
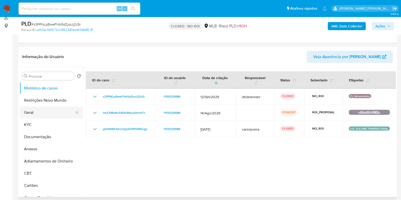
click at [46, 113] on button "Geral" at bounding box center [49, 113] width 59 height 12
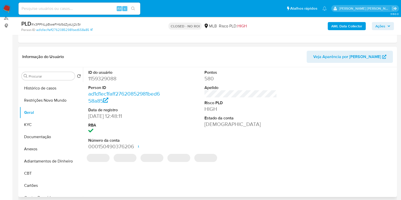
click at [108, 77] on dd "1159329088" at bounding box center [124, 78] width 73 height 7
copy dd "1159329088"
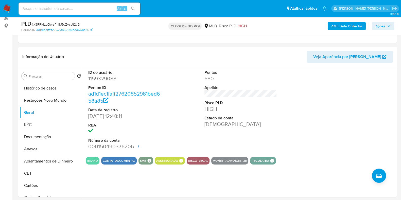
click at [98, 5] on input at bounding box center [80, 8] width 122 height 7
paste input "2100230298"
type input "2100230298"
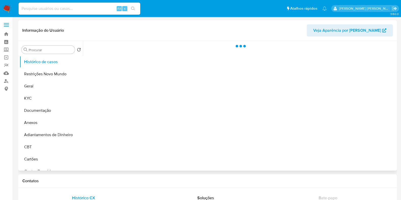
select select "10"
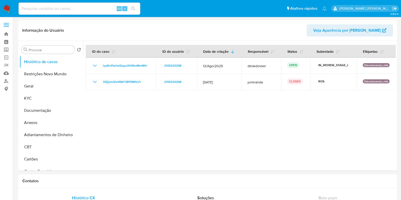
click at [90, 11] on input at bounding box center [80, 8] width 122 height 7
paste input "1312627329"
type input "1312627329"
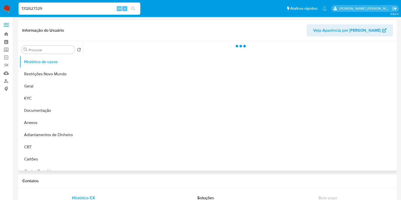
select select "10"
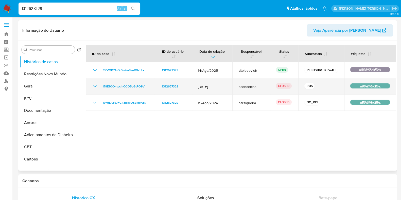
drag, startPoint x: 191, startPoint y: 86, endPoint x: 214, endPoint y: 86, distance: 22.6
click at [214, 86] on td "[DATE]" at bounding box center [212, 86] width 41 height 16
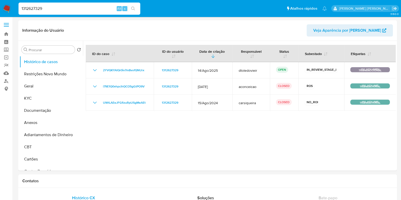
click at [81, 11] on input "1312627329" at bounding box center [80, 8] width 122 height 7
paste input "671393"
type input "16713939"
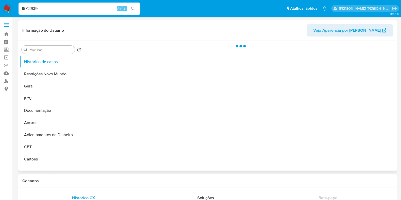
select select "10"
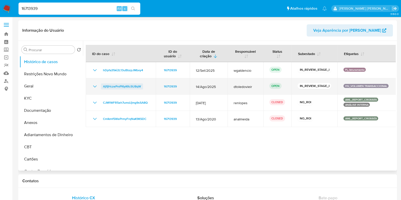
click at [127, 85] on span "AjfIjHczePrxPl6yKKcSU8qW" at bounding box center [122, 86] width 38 height 6
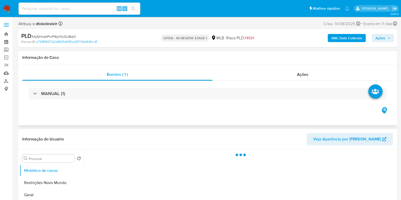
select select "10"
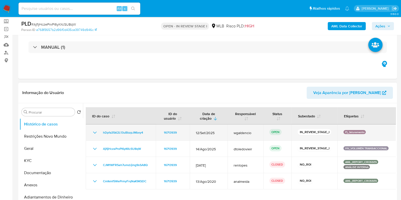
scroll to position [63, 0]
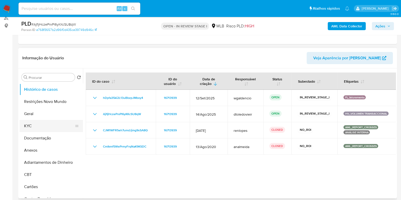
click at [42, 123] on button "KYC" at bounding box center [49, 126] width 59 height 12
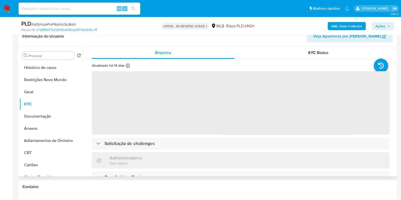
scroll to position [95, 0]
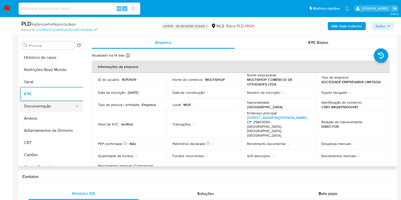
click at [41, 107] on button "Documentação" at bounding box center [49, 106] width 59 height 12
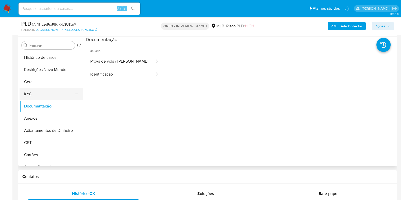
click at [41, 94] on button "KYC" at bounding box center [49, 94] width 59 height 12
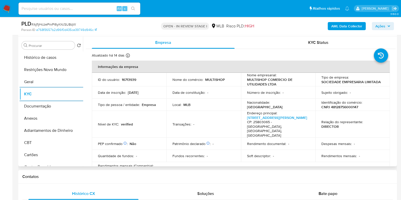
click at [340, 105] on p "CNPJ 48128756000147" at bounding box center [339, 107] width 37 height 5
click at [339, 105] on p "CNPJ 48128756000147" at bounding box center [339, 107] width 37 height 5
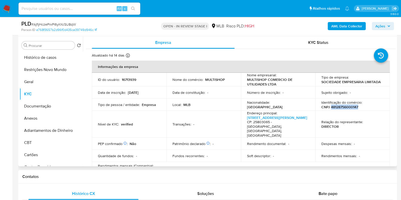
copy p "48128756000147"
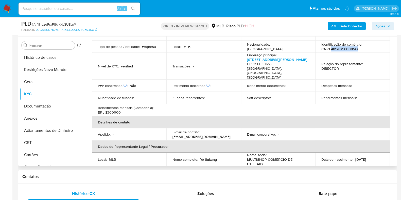
scroll to position [158, 0]
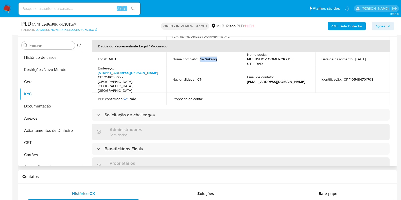
drag, startPoint x: 220, startPoint y: 56, endPoint x: 199, endPoint y: 55, distance: 21.3
click at [199, 57] on div "Nome completo : [PERSON_NAME]" at bounding box center [203, 59] width 62 height 5
copy p "Ye Sukang"
click at [363, 77] on p "CPF 05484701708" at bounding box center [359, 79] width 30 height 5
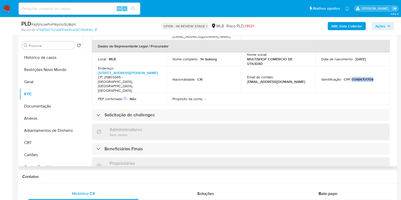
copy p "05484701708"
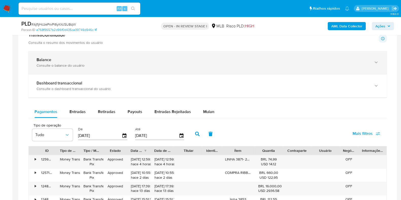
scroll to position [349, 0]
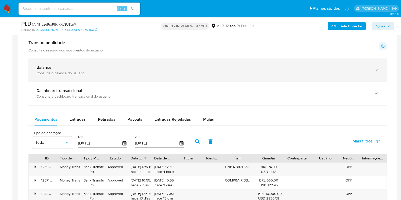
click at [104, 70] on div "Balance Consulte o balance do usuário" at bounding box center [203, 70] width 332 height 10
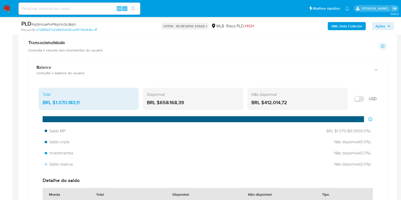
drag, startPoint x: 95, startPoint y: 100, endPoint x: 91, endPoint y: 101, distance: 4.1
click at [91, 101] on div "BRL $1.070.183,11" at bounding box center [89, 102] width 92 height 7
drag, startPoint x: 80, startPoint y: 102, endPoint x: 55, endPoint y: 102, distance: 24.6
click at [55, 102] on div "BRL $1.070.183,11" at bounding box center [89, 102] width 92 height 7
drag, startPoint x: 192, startPoint y: 100, endPoint x: 160, endPoint y: 102, distance: 31.7
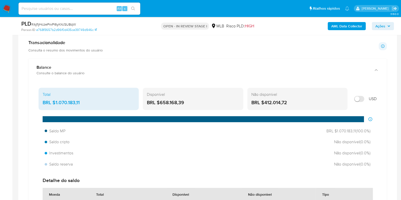
click at [160, 102] on div "BRL $658.168,39" at bounding box center [193, 102] width 92 height 7
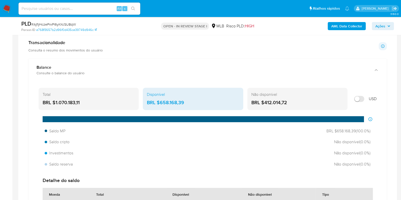
drag, startPoint x: 293, startPoint y: 101, endPoint x: 263, endPoint y: 102, distance: 29.7
click at [263, 102] on div "BRL $412.014,72" at bounding box center [297, 102] width 92 height 7
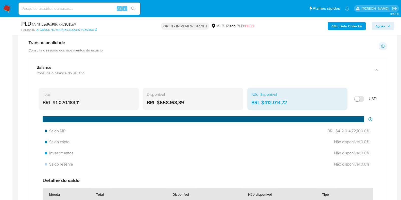
drag, startPoint x: 187, startPoint y: 103, endPoint x: 161, endPoint y: 104, distance: 26.4
click at [161, 104] on div "BRL $658.168,39" at bounding box center [193, 102] width 92 height 7
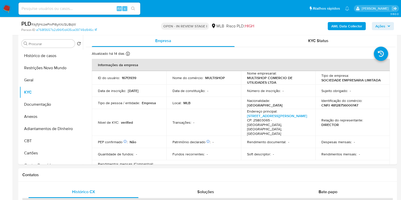
scroll to position [95, 0]
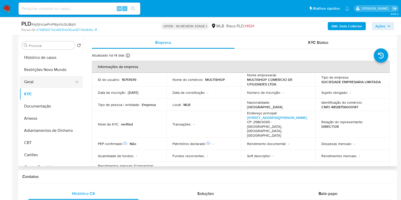
click at [35, 84] on button "Geral" at bounding box center [49, 82] width 59 height 12
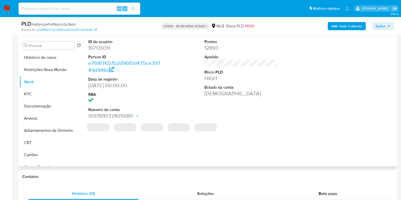
click at [99, 49] on dd "16713939" at bounding box center [124, 47] width 73 height 7
copy dd "16713939"
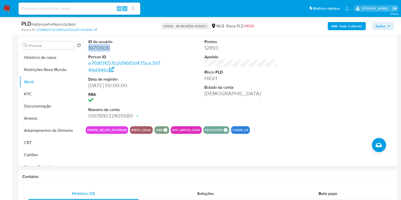
click at [380, 26] on span "Ações" at bounding box center [380, 26] width 10 height 8
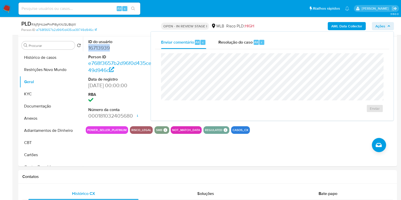
drag, startPoint x: 246, startPoint y: 43, endPoint x: 243, endPoint y: 49, distance: 5.9
click at [246, 44] on span "Resolução do caso" at bounding box center [235, 42] width 34 height 6
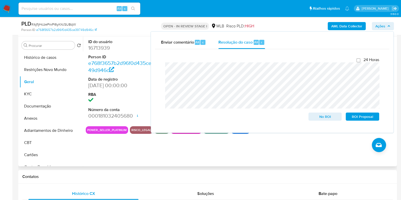
click at [235, 150] on div "ID do usuário 16713939 Person ID e768f3657b2d96f0d435ce39749d946c Data de regis…" at bounding box center [239, 102] width 313 height 130
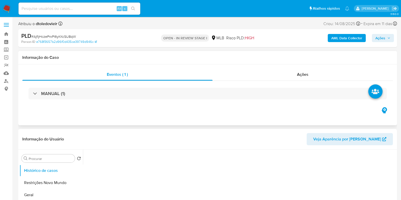
select select "10"
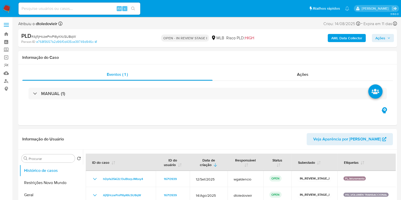
click at [380, 39] on span "Ações" at bounding box center [380, 38] width 10 height 8
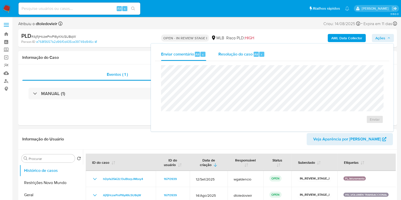
click at [229, 56] on span "Resolução do caso" at bounding box center [235, 54] width 34 height 6
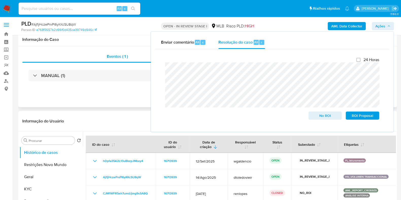
scroll to position [95, 0]
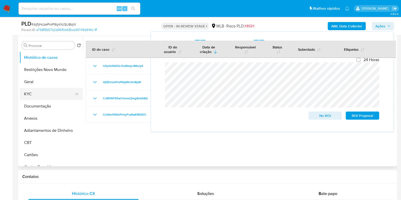
click at [41, 94] on button "KYC" at bounding box center [49, 94] width 59 height 12
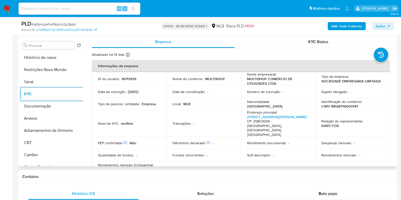
scroll to position [0, 0]
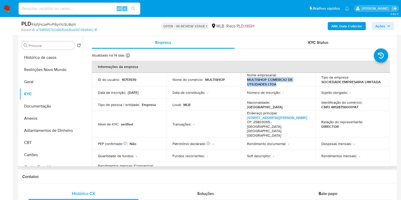
drag, startPoint x: 284, startPoint y: 84, endPoint x: 245, endPoint y: 79, distance: 39.7
click at [245, 79] on td "Nome empresarial : MULTISHOP COMERCIO DE UTILIDADES LTDA" at bounding box center [278, 80] width 75 height 14
copy p "MULTISHOP COMERCIO DE UTILIDADES LTDA"
click at [328, 100] on p "Identificação do comércio :" at bounding box center [341, 102] width 41 height 5
click at [339, 109] on p "CNPJ 48128756000147" at bounding box center [339, 107] width 37 height 5
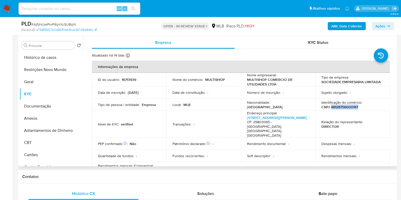
click at [339, 109] on p "CNPJ 48128756000147" at bounding box center [339, 107] width 37 height 5
copy p "48128756000147"
click at [47, 69] on button "Restrições Novo Mundo" at bounding box center [49, 70] width 59 height 12
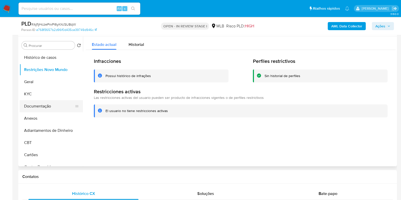
click at [54, 103] on button "Documentação" at bounding box center [49, 106] width 59 height 12
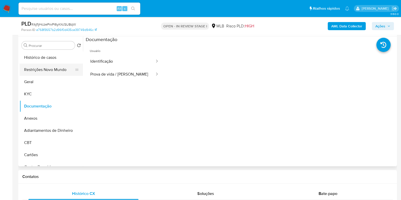
click at [45, 69] on button "Restrições Novo Mundo" at bounding box center [49, 70] width 59 height 12
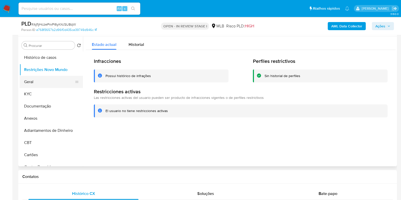
click at [30, 84] on button "Geral" at bounding box center [49, 82] width 59 height 12
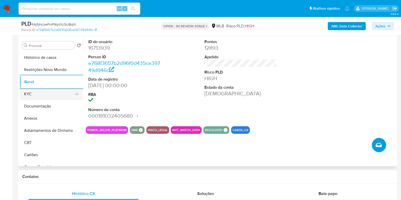
click at [44, 96] on button "KYC" at bounding box center [49, 94] width 59 height 12
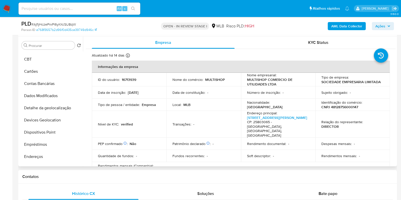
scroll to position [127, 0]
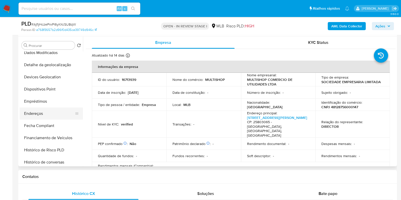
drag, startPoint x: 46, startPoint y: 112, endPoint x: 49, endPoint y: 113, distance: 3.1
click at [46, 113] on button "Endereços" at bounding box center [49, 114] width 59 height 12
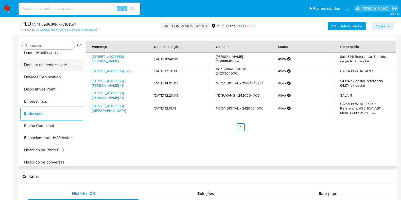
click at [46, 63] on button "Detalhe da geolocalização" at bounding box center [49, 65] width 59 height 12
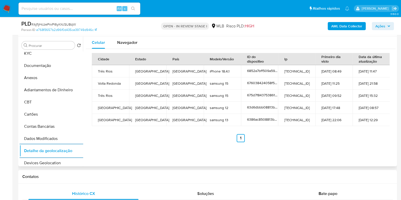
scroll to position [0, 0]
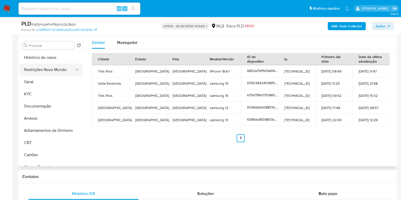
click at [50, 73] on button "Restrições Novo Mundo" at bounding box center [49, 70] width 59 height 12
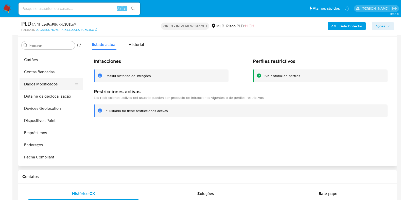
scroll to position [95, 0]
click at [50, 124] on button "Dispositivos Point" at bounding box center [49, 121] width 59 height 12
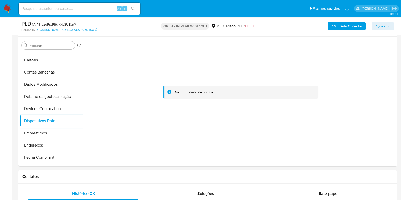
click at [340, 26] on b "AML Data Collector" at bounding box center [346, 26] width 31 height 8
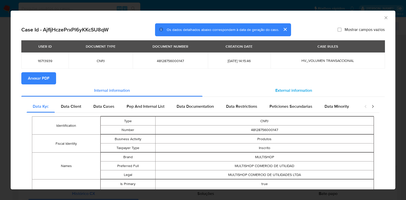
click at [291, 91] on span "External information" at bounding box center [293, 90] width 37 height 6
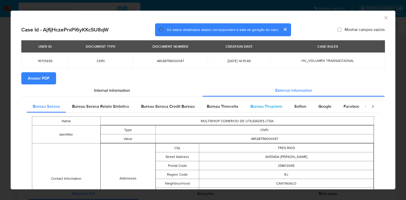
click at [264, 110] on div "Bureau Thsystem" at bounding box center [266, 106] width 44 height 12
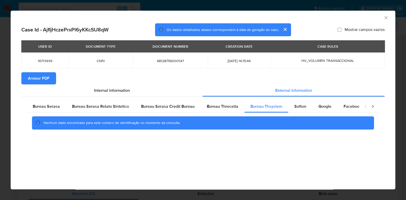
click at [3, 95] on div "AML Data Collector Case Id - AjfIjHczePrxPl6yKKcSU8qW Os dados detalhados abaix…" at bounding box center [203, 100] width 406 height 200
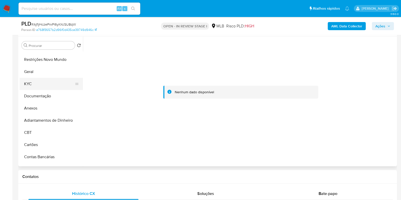
scroll to position [0, 0]
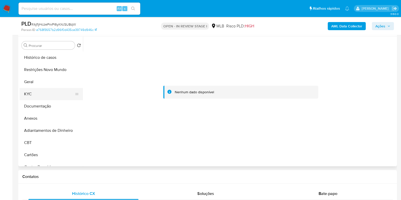
click at [51, 94] on button "KYC" at bounding box center [49, 94] width 59 height 12
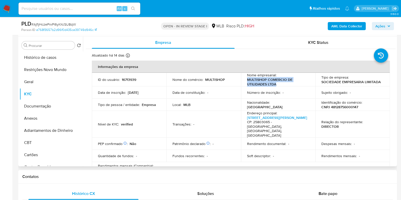
drag, startPoint x: 278, startPoint y: 83, endPoint x: 243, endPoint y: 81, distance: 35.8
click at [243, 81] on td "Nome empresarial : MULTISHOP COMERCIO DE UTILIDADES LTDA" at bounding box center [278, 80] width 75 height 14
copy p "MULTISHOP COMERCIO DE UTILIDADES LTDA"
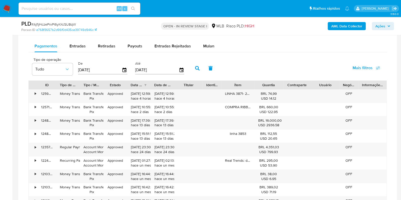
scroll to position [412, 0]
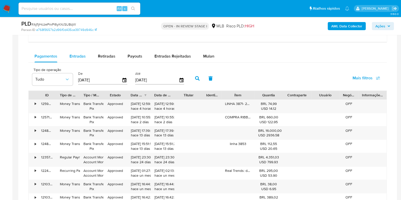
click at [75, 55] on span "Entradas" at bounding box center [77, 56] width 16 height 6
select select "10"
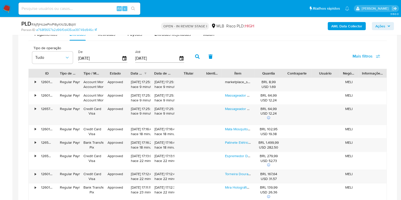
scroll to position [444, 0]
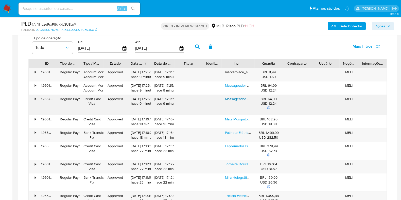
click at [237, 98] on link "Massageador Travesseiro Elétrico Corporal Pescoço Lombar" at bounding box center [272, 98] width 95 height 5
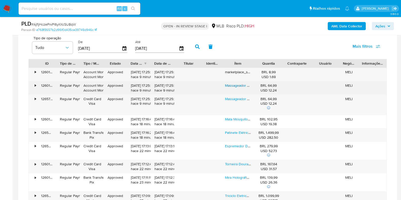
click at [236, 85] on link "Massageador Travesseiro Elétrico Corporal Pescoço Lombar" at bounding box center [272, 85] width 95 height 5
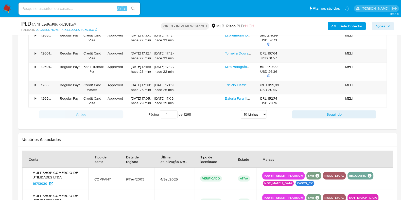
scroll to position [571, 0]
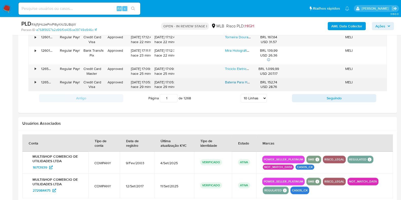
click at [236, 82] on link "Bateria Para Hoverboard E Scooter De 4400mah 36v" at bounding box center [266, 82] width 83 height 5
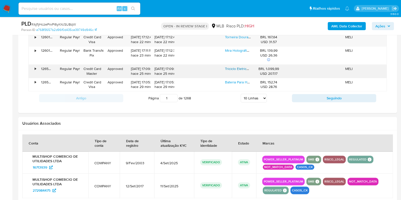
click at [235, 68] on link "Triciclo Eletrico Drift Infantil Estampas 250w Bluetooth Led" at bounding box center [270, 68] width 91 height 5
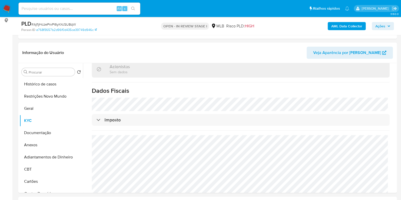
scroll to position [63, 0]
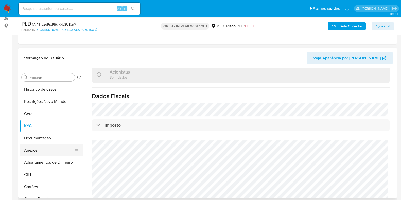
click at [33, 149] on button "Anexos" at bounding box center [49, 150] width 59 height 12
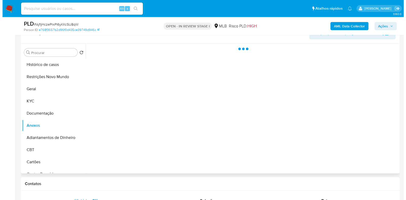
scroll to position [95, 0]
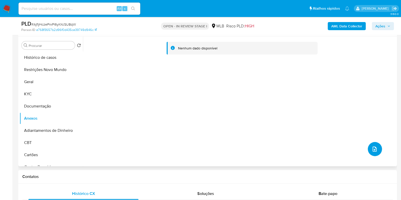
click at [371, 147] on icon "upload-file" at bounding box center [374, 149] width 6 height 6
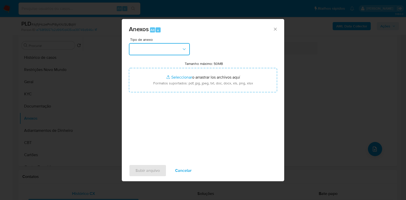
click at [172, 55] on button "button" at bounding box center [159, 49] width 61 height 12
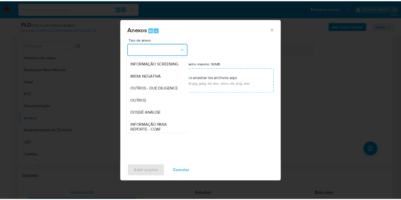
scroll to position [78, 0]
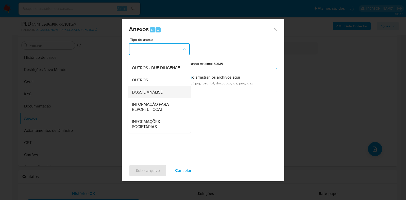
click at [159, 90] on span "DOSSIÊ ANÁLISE" at bounding box center [147, 92] width 31 height 5
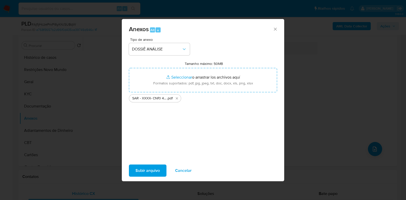
click at [216, 96] on ul "SAR - XXXX- CNPJ 48128756000147 - MULTISHOP COMERCIO DE UTILIDADES LTDA .pdf" at bounding box center [203, 97] width 148 height 10
click at [236, 29] on span "Anexos Alt a" at bounding box center [201, 29] width 144 height 7
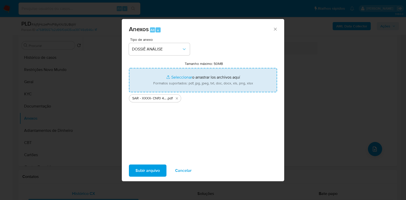
type input "C:\fakepath\Mulan 16713939_2025_09_17_09_44_11.xlsx"
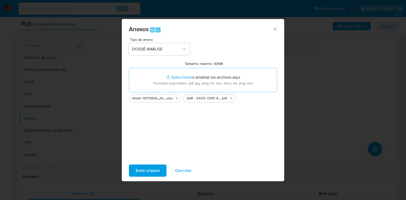
click at [148, 166] on span "Subir arquivo" at bounding box center [147, 170] width 24 height 11
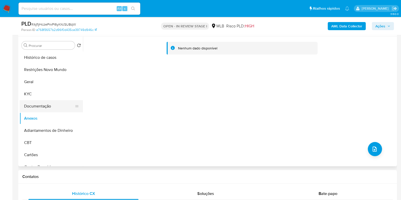
click at [51, 101] on button "Documentação" at bounding box center [49, 106] width 59 height 12
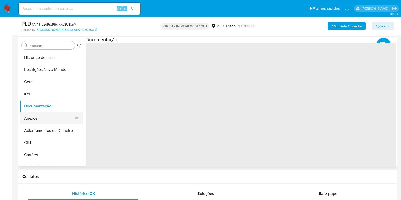
click at [46, 114] on button "Anexos" at bounding box center [49, 118] width 59 height 12
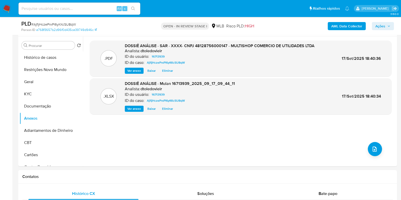
click at [386, 25] on span "Ações" at bounding box center [382, 26] width 15 height 7
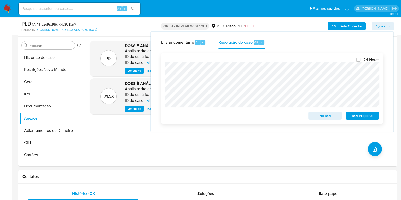
click at [360, 118] on span "ROI Proposal" at bounding box center [362, 115] width 26 height 7
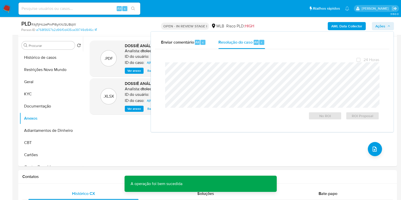
click at [250, 26] on span "HIGH" at bounding box center [248, 26] width 9 height 6
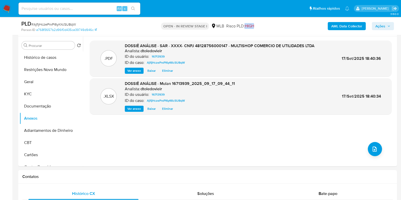
click at [250, 26] on span "HIGH" at bounding box center [248, 26] width 9 height 6
click at [228, 158] on div ".PDF DOSSIÊ ANÁLISE - SAR - XXXX- CNPJ 48128756000147 - MULTISHOP COMERCIO DE U…" at bounding box center [241, 102] width 302 height 122
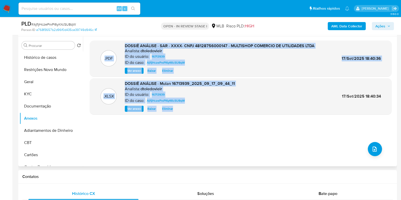
drag, startPoint x: 205, startPoint y: 128, endPoint x: 96, endPoint y: 42, distance: 138.4
click at [96, 42] on div ".PDF DOSSIÊ ANÁLISE - SAR - XXXX- CNPJ 48128756000147 - MULTISHOP COMERCIO DE U…" at bounding box center [241, 102] width 302 height 122
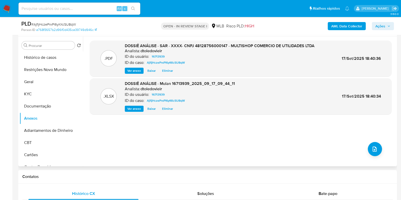
click at [113, 35] on div "Informação do Usuário Veja Aparência por Pessoa" at bounding box center [207, 26] width 379 height 21
click at [379, 30] on div "AML Data Collector Ações" at bounding box center [332, 26] width 123 height 12
click at [385, 27] on span "Ações" at bounding box center [380, 26] width 10 height 8
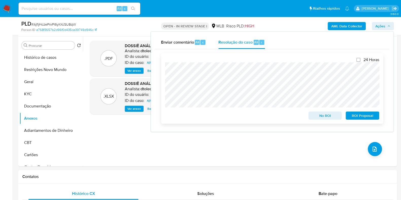
click at [370, 117] on span "ROI Proposal" at bounding box center [362, 115] width 26 height 7
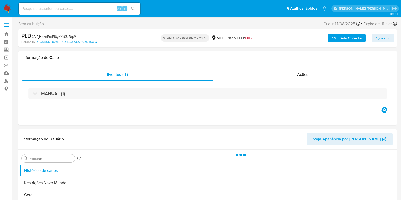
select select "10"
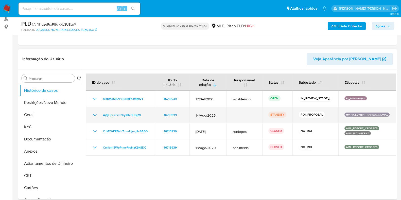
scroll to position [63, 0]
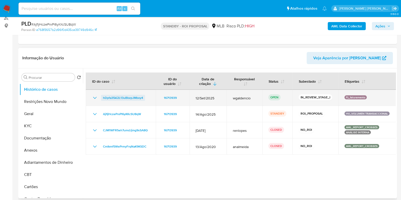
drag, startPoint x: 147, startPoint y: 96, endPoint x: 103, endPoint y: 96, distance: 44.6
click at [103, 96] on div "hDpfa35ki2L13uBbzpJMbxy4" at bounding box center [121, 98] width 58 height 6
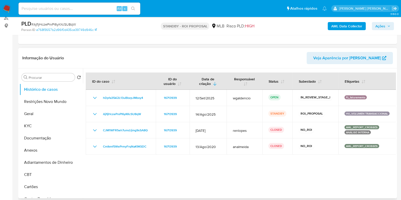
click at [174, 65] on div "Informação do Usuário Veja Aparência por [PERSON_NAME]" at bounding box center [207, 58] width 379 height 21
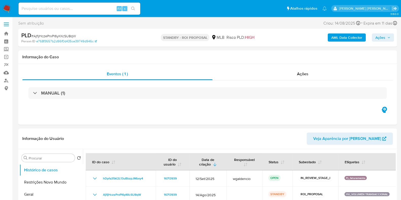
scroll to position [0, 0]
click at [8, 7] on img at bounding box center [7, 8] width 9 height 9
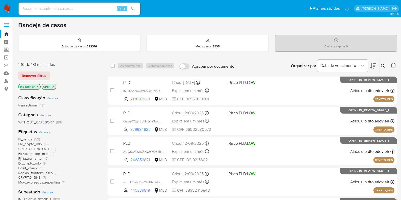
click at [37, 86] on icon "close-filter" at bounding box center [38, 87] width 2 height 2
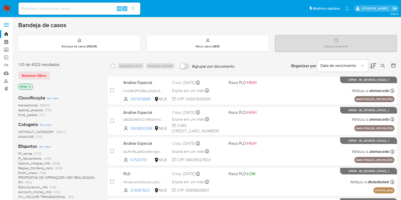
click at [383, 66] on icon at bounding box center [383, 66] width 4 height 4
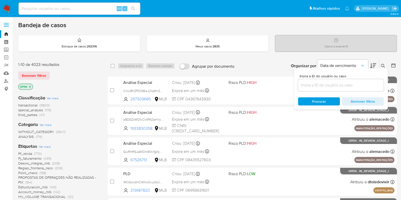
click at [315, 82] on input at bounding box center [341, 85] width 86 height 7
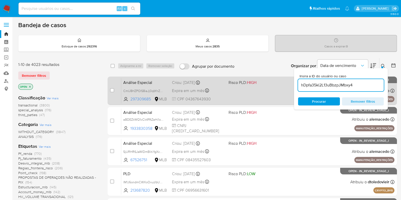
type input "hDpfa35ki2L13uBbzpJMbxy4"
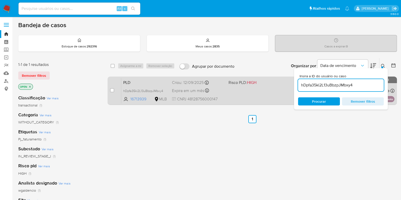
click at [110, 89] on div "case-item-checkbox Incapaz de atribuir o caso PLD hDpfa35ki2L13uBbzpJMbxy4 1671…" at bounding box center [252, 91] width 289 height 28
click at [112, 89] on input "checkbox" at bounding box center [112, 90] width 4 height 4
checkbox input "true"
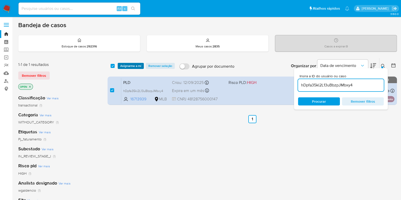
click at [133, 66] on span "Asignarme a mí" at bounding box center [130, 65] width 21 height 5
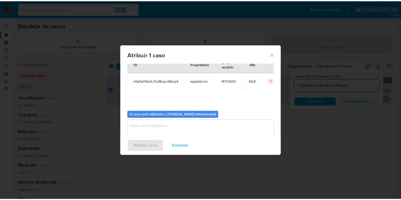
scroll to position [26, 0]
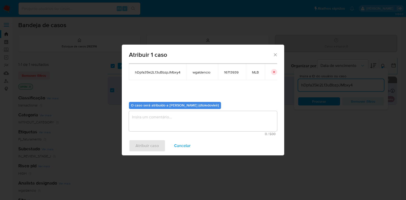
click at [150, 127] on textarea "assign-modal" at bounding box center [203, 121] width 148 height 20
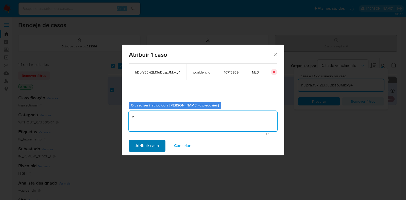
type textarea "x"
click at [149, 140] on span "Atribuir caso" at bounding box center [146, 145] width 23 height 11
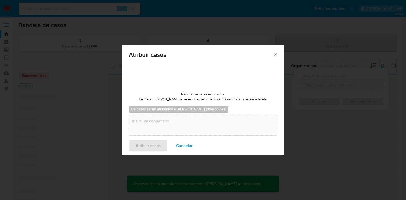
checkbox input "false"
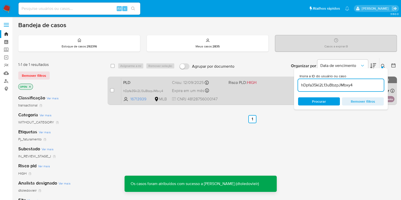
click at [177, 91] on span "Expira em um mês" at bounding box center [188, 91] width 32 height 6
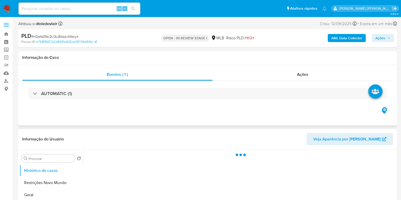
select select "10"
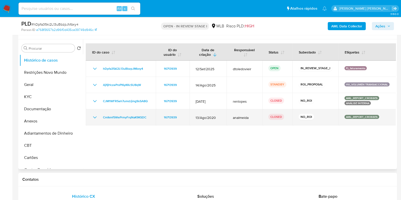
scroll to position [95, 0]
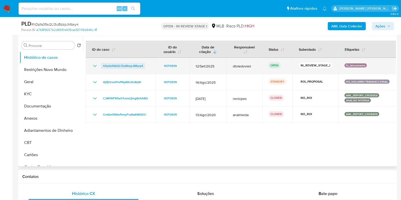
click at [138, 66] on span "hDpfa35ki2L13uBbzpJMbxy4" at bounding box center [123, 66] width 40 height 6
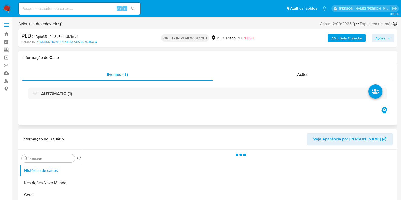
select select "10"
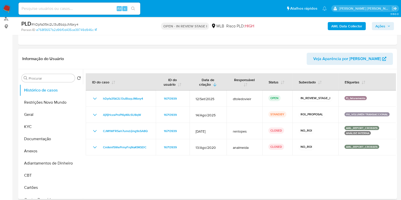
scroll to position [63, 0]
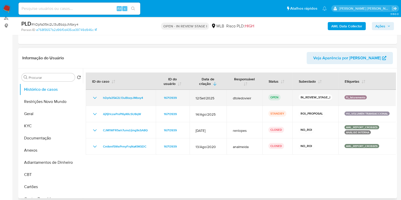
drag, startPoint x: 373, startPoint y: 97, endPoint x: 343, endPoint y: 97, distance: 29.4
click at [344, 97] on div "Pj_faturamento" at bounding box center [366, 97] width 45 height 5
drag, startPoint x: 147, startPoint y: 97, endPoint x: 103, endPoint y: 98, distance: 43.6
click at [103, 98] on div "hDpfa35ki2L13uBbzpJMbxy4" at bounding box center [121, 98] width 58 height 6
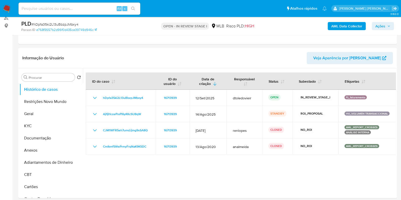
click at [62, 22] on span "# hDpfa35ki2L13uBbzpJMbxy4" at bounding box center [54, 24] width 47 height 5
copy span "hDpfa35ki2L13uBbzpJMbxy4"
click at [380, 27] on span "Ações" at bounding box center [380, 26] width 10 height 8
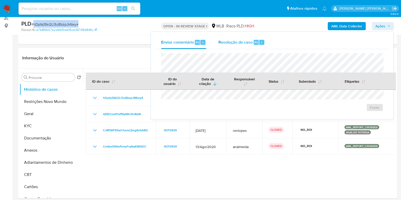
click at [241, 42] on span "Resolução do caso" at bounding box center [235, 42] width 34 height 6
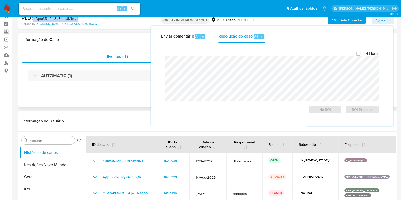
scroll to position [0, 0]
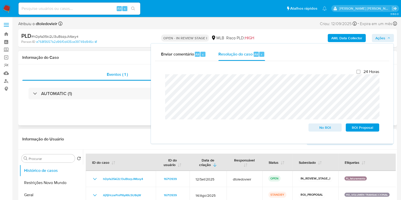
click at [133, 121] on div "Eventos ( 1 ) Ações AUTOMATIC (1)" at bounding box center [207, 94] width 379 height 61
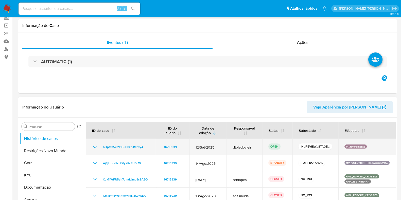
scroll to position [63, 0]
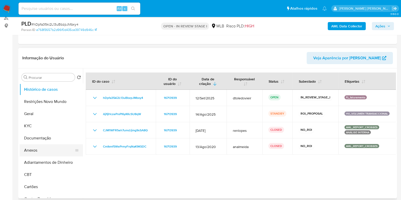
drag, startPoint x: 38, startPoint y: 148, endPoint x: 38, endPoint y: 145, distance: 3.6
click at [38, 148] on button "Anexos" at bounding box center [49, 150] width 59 height 12
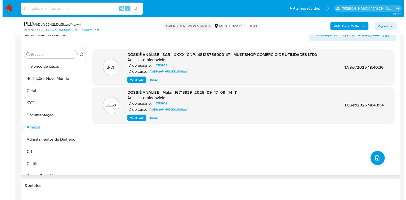
scroll to position [95, 0]
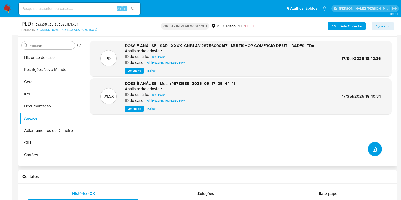
click at [375, 148] on icon "upload-file" at bounding box center [374, 149] width 6 height 6
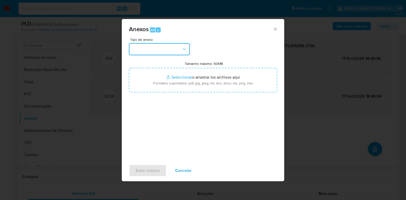
click at [164, 47] on button "button" at bounding box center [159, 49] width 61 height 12
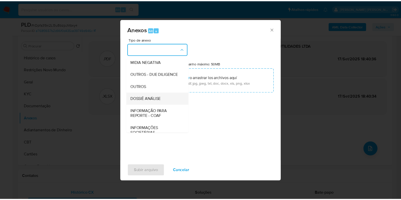
scroll to position [78, 0]
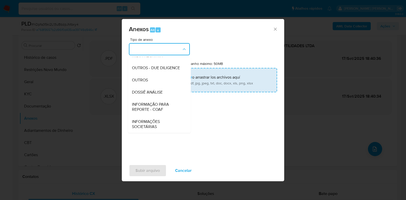
drag, startPoint x: 153, startPoint y: 90, endPoint x: 159, endPoint y: 89, distance: 6.4
click at [153, 90] on span "DOSSIÊ ANÁLISE" at bounding box center [147, 92] width 31 height 5
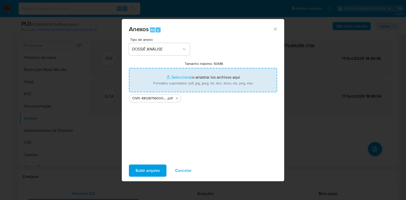
type input "C:\fakepath\Mulan 16713939_2025_09_17_09_44_11.xlsx"
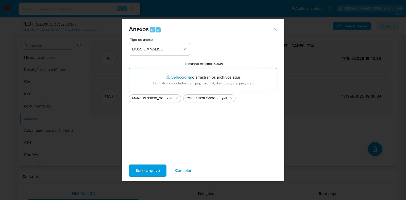
click at [147, 169] on span "Subir arquivo" at bounding box center [147, 170] width 24 height 11
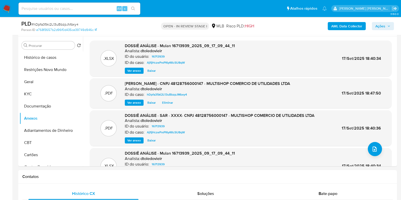
click at [380, 27] on span "Ações" at bounding box center [380, 26] width 10 height 8
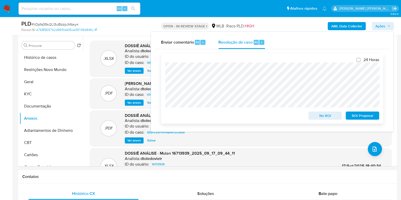
click at [329, 115] on span "No ROI" at bounding box center [325, 115] width 26 height 7
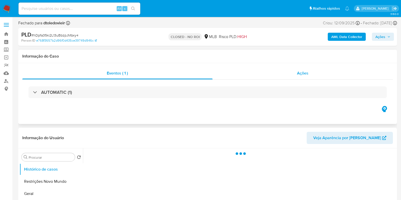
select select "10"
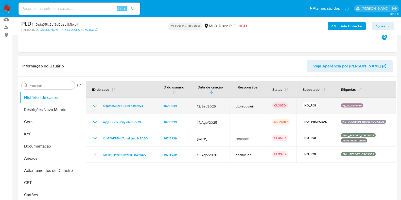
scroll to position [63, 0]
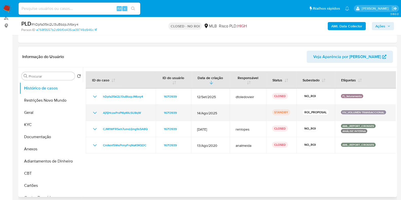
drag, startPoint x: 219, startPoint y: 113, endPoint x: 189, endPoint y: 113, distance: 30.2
click at [189, 113] on tr "AjfIjHczePrxPl6yKKcSU8qW 16713939 [DATE] STANDBY ROI_PROPOSAL HV_VOLUMEN TRANSA…" at bounding box center [241, 113] width 310 height 16
click at [191, 113] on td "14/Ago/2025" at bounding box center [210, 113] width 39 height 16
drag, startPoint x: 194, startPoint y: 112, endPoint x: 227, endPoint y: 114, distance: 33.8
click at [226, 115] on td "14/Ago/2025" at bounding box center [210, 113] width 39 height 16
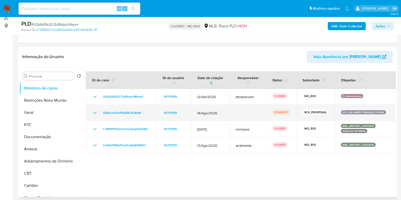
click at [227, 114] on td "14/Ago/2025" at bounding box center [210, 113] width 39 height 16
drag, startPoint x: 222, startPoint y: 112, endPoint x: 195, endPoint y: 113, distance: 27.1
click at [195, 113] on td "14/Ago/2025" at bounding box center [210, 113] width 39 height 16
click at [194, 113] on td "14/Ago/2025" at bounding box center [210, 113] width 39 height 16
drag, startPoint x: 194, startPoint y: 113, endPoint x: 219, endPoint y: 114, distance: 25.4
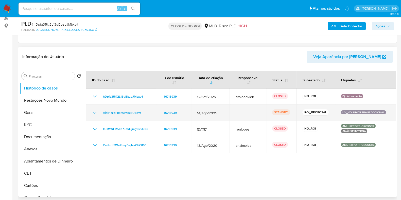
click at [216, 113] on td "14/Ago/2025" at bounding box center [210, 113] width 39 height 16
click at [221, 113] on span "14/Ago/2025" at bounding box center [210, 113] width 27 height 5
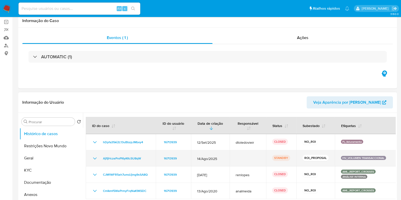
scroll to position [0, 0]
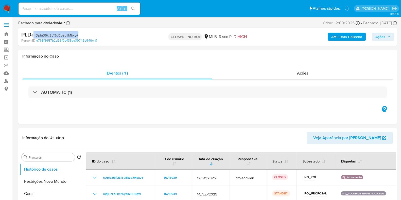
drag, startPoint x: 83, startPoint y: 35, endPoint x: 34, endPoint y: 35, distance: 48.9
click at [34, 35] on div "PLD # hDpfa35ki2L13uBbzpJMbxy4" at bounding box center [82, 35] width 122 height 8
click at [92, 34] on div "PLD # hDpfa35ki2L13uBbzpJMbxy4" at bounding box center [82, 35] width 122 height 8
drag, startPoint x: 254, startPoint y: 36, endPoint x: 157, endPoint y: 35, distance: 96.6
click at [158, 35] on div "CLOSED - NO ROI MLB Risco PLD: HIGH" at bounding box center [207, 37] width 123 height 12
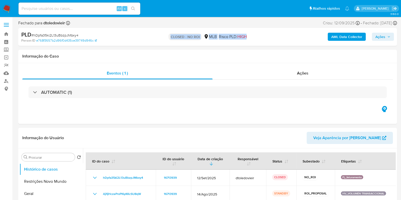
click at [157, 35] on div "CLOSED - NO ROI MLB Risco PLD: HIGH" at bounding box center [207, 37] width 123 height 12
drag, startPoint x: 155, startPoint y: 36, endPoint x: 250, endPoint y: 38, distance: 95.4
click at [246, 38] on div "CLOSED - NO ROI MLB Risco PLD: HIGH" at bounding box center [207, 37] width 123 height 12
click at [250, 38] on div "CLOSED - NO ROI MLB Risco PLD: HIGH" at bounding box center [207, 37] width 123 height 12
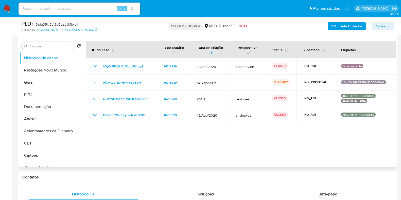
scroll to position [95, 0]
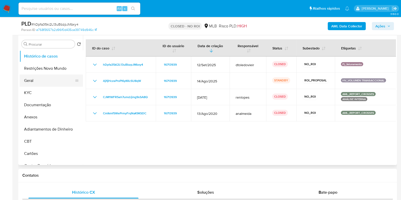
click at [42, 76] on button "Geral" at bounding box center [49, 81] width 59 height 12
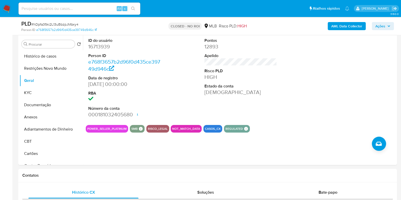
click at [53, 10] on input at bounding box center [80, 8] width 122 height 7
paste input "vvfmqZ6oPCU9KhGdtqiwfmXi"
type input "vvfmqZ6oPCU9KhGdtqiwfmXi"
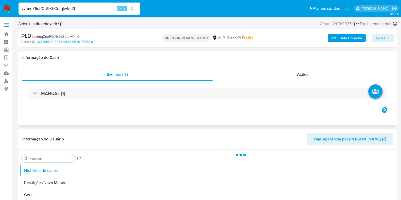
select select "10"
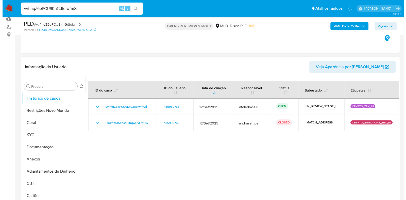
scroll to position [63, 0]
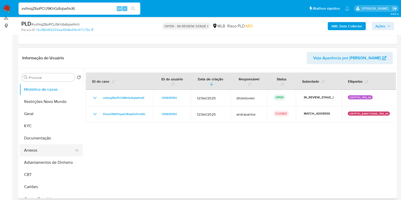
click at [30, 151] on button "Anexos" at bounding box center [49, 150] width 59 height 12
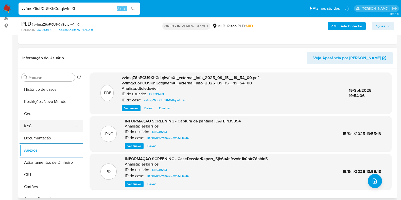
click at [37, 122] on button "KYC" at bounding box center [49, 126] width 59 height 12
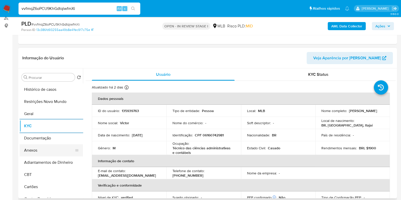
drag, startPoint x: 51, startPoint y: 151, endPoint x: 54, endPoint y: 151, distance: 3.3
click at [51, 151] on button "Anexos" at bounding box center [49, 150] width 59 height 12
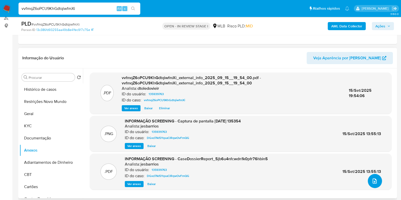
click at [371, 181] on icon "upload-file" at bounding box center [374, 181] width 6 height 6
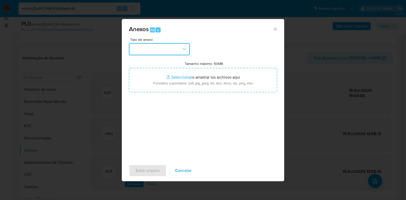
click at [169, 47] on button "button" at bounding box center [159, 49] width 61 height 12
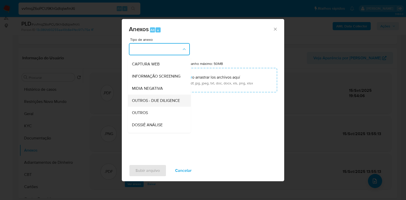
scroll to position [78, 0]
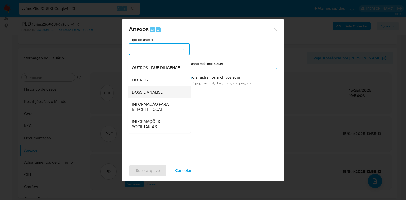
click at [165, 92] on div "DOSSIÊ ANÁLISE" at bounding box center [158, 92] width 52 height 12
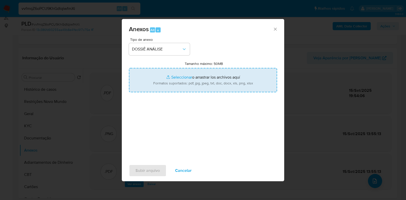
type input "C:\fakepath\CPF 06160742981 - [PERSON_NAME] (1).pdf"
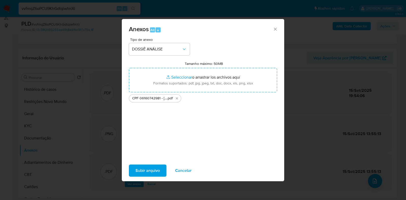
click at [150, 170] on span "Subir arquivo" at bounding box center [147, 170] width 24 height 11
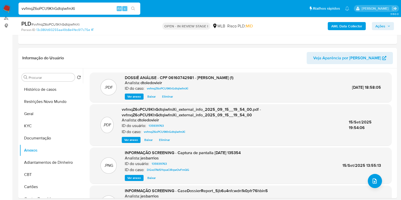
click at [378, 26] on span "Ações" at bounding box center [380, 26] width 10 height 8
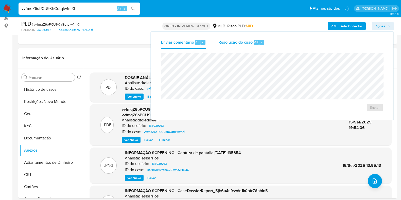
click at [244, 42] on span "Resolução do caso" at bounding box center [235, 42] width 34 height 6
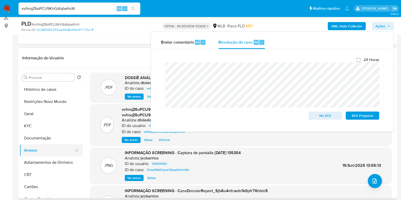
click at [45, 149] on button "Anexos" at bounding box center [49, 150] width 59 height 12
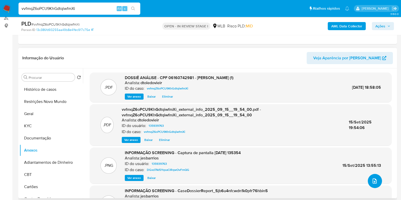
click at [371, 179] on span "upload-file" at bounding box center [374, 181] width 6 height 6
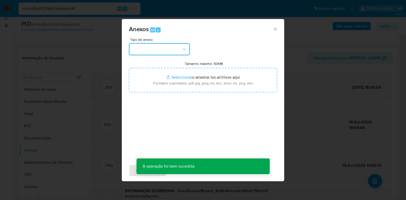
click at [163, 50] on button "button" at bounding box center [159, 49] width 61 height 12
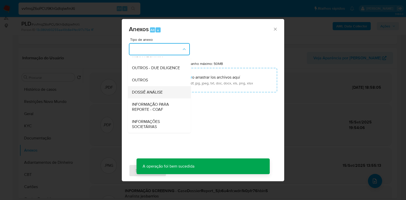
click at [157, 95] on div "DOSSIÊ ANÁLISE" at bounding box center [158, 92] width 52 height 12
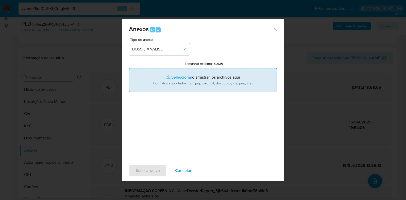
type input "C:\fakepath\Mulan 135939763_2025_09_15_17_53_54.xlsx"
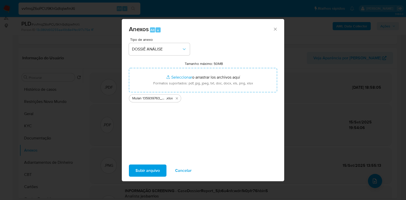
click at [149, 171] on span "Subir arquivo" at bounding box center [147, 170] width 24 height 11
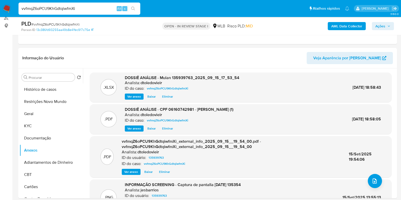
click at [376, 28] on span "Ações" at bounding box center [380, 26] width 10 height 8
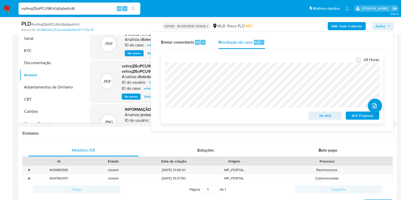
scroll to position [253, 0]
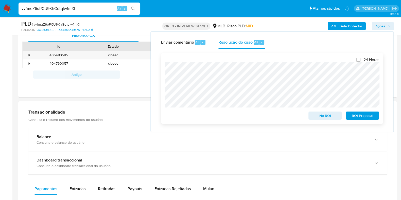
click at [314, 115] on span "No ROI" at bounding box center [325, 115] width 26 height 7
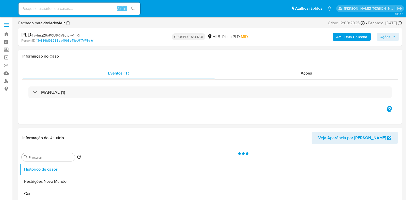
select select "10"
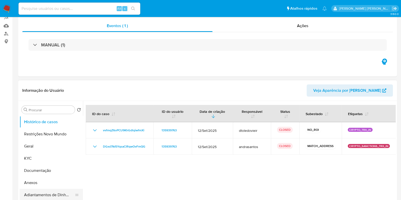
scroll to position [127, 0]
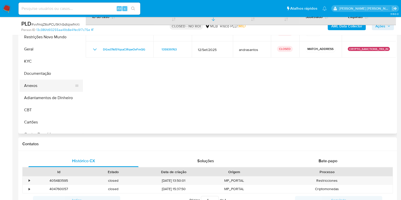
click at [39, 83] on button "Anexos" at bounding box center [49, 86] width 59 height 12
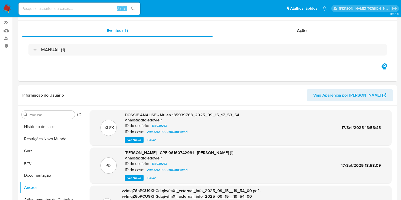
scroll to position [0, 0]
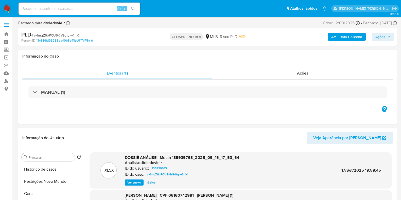
click at [86, 9] on input at bounding box center [80, 8] width 122 height 7
paste input "h64VqHJDHlUuU9Ei3bBPzuHr"
type input "h64VqHJDHlUuU9Ei3bBPzuHr"
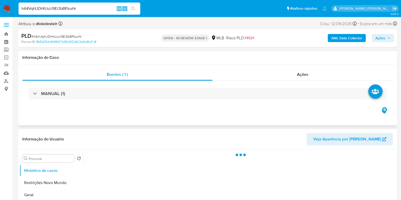
select select "10"
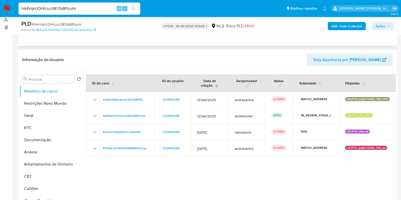
scroll to position [63, 0]
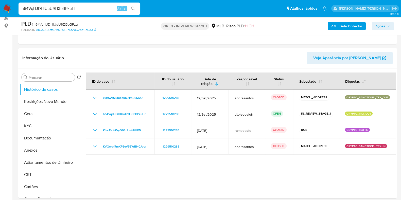
click at [380, 27] on span "Ações" at bounding box center [380, 26] width 10 height 8
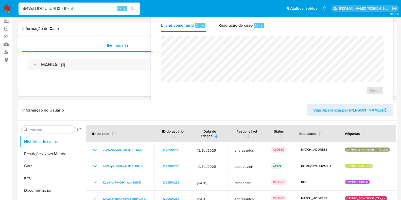
scroll to position [0, 0]
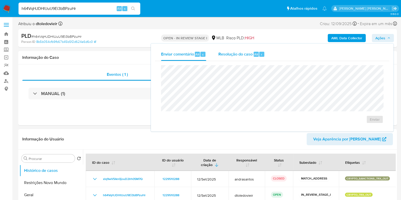
click at [229, 53] on span "Resolução do caso" at bounding box center [235, 54] width 34 height 6
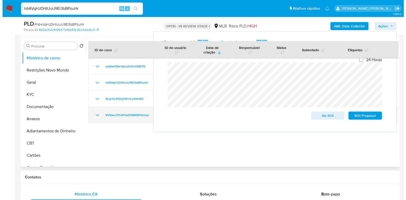
scroll to position [95, 0]
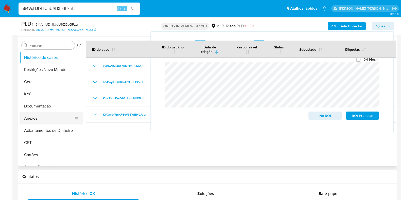
click at [39, 117] on button "Anexos" at bounding box center [49, 118] width 59 height 12
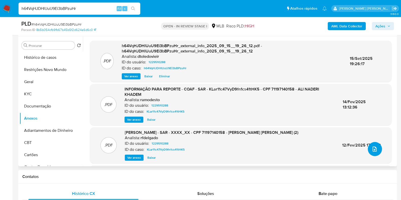
click at [374, 151] on icon "upload-file" at bounding box center [374, 149] width 6 height 6
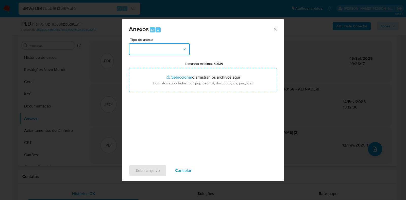
click at [175, 52] on button "button" at bounding box center [159, 49] width 61 height 12
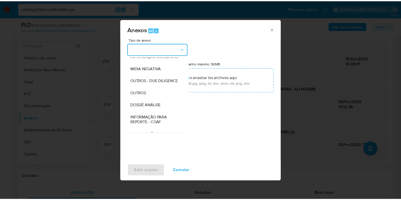
scroll to position [78, 0]
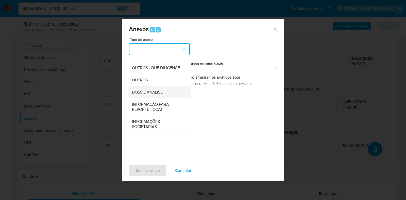
click at [165, 94] on div "DOSSIÊ ANÁLISE" at bounding box center [158, 92] width 52 height 12
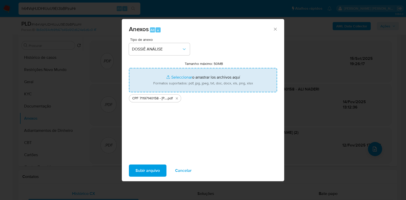
type input "C:\fakepath\Mulan 1229510288_2025_09_15_17_50_34.xlsx"
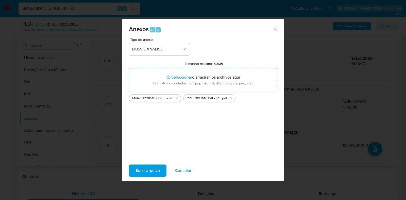
click at [142, 169] on span "Subir arquivo" at bounding box center [147, 170] width 24 height 11
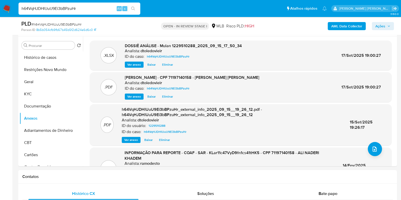
click at [380, 27] on span "Ações" at bounding box center [380, 26] width 10 height 8
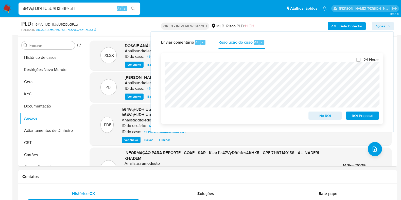
click at [316, 117] on span "No ROI" at bounding box center [325, 115] width 26 height 7
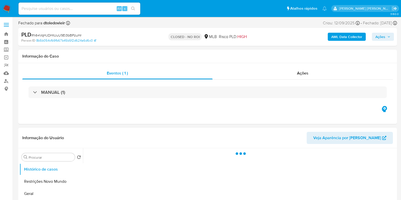
select select "10"
